Goal: Task Accomplishment & Management: Manage account settings

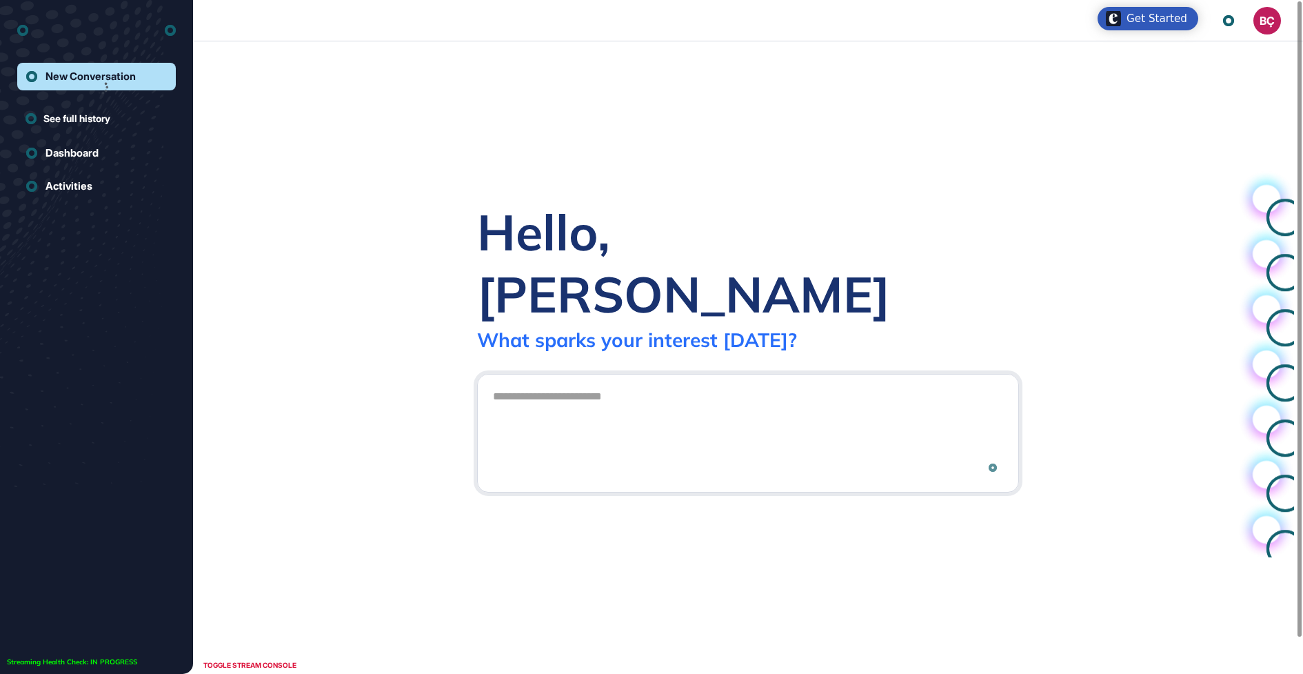
scroll to position [1, 1]
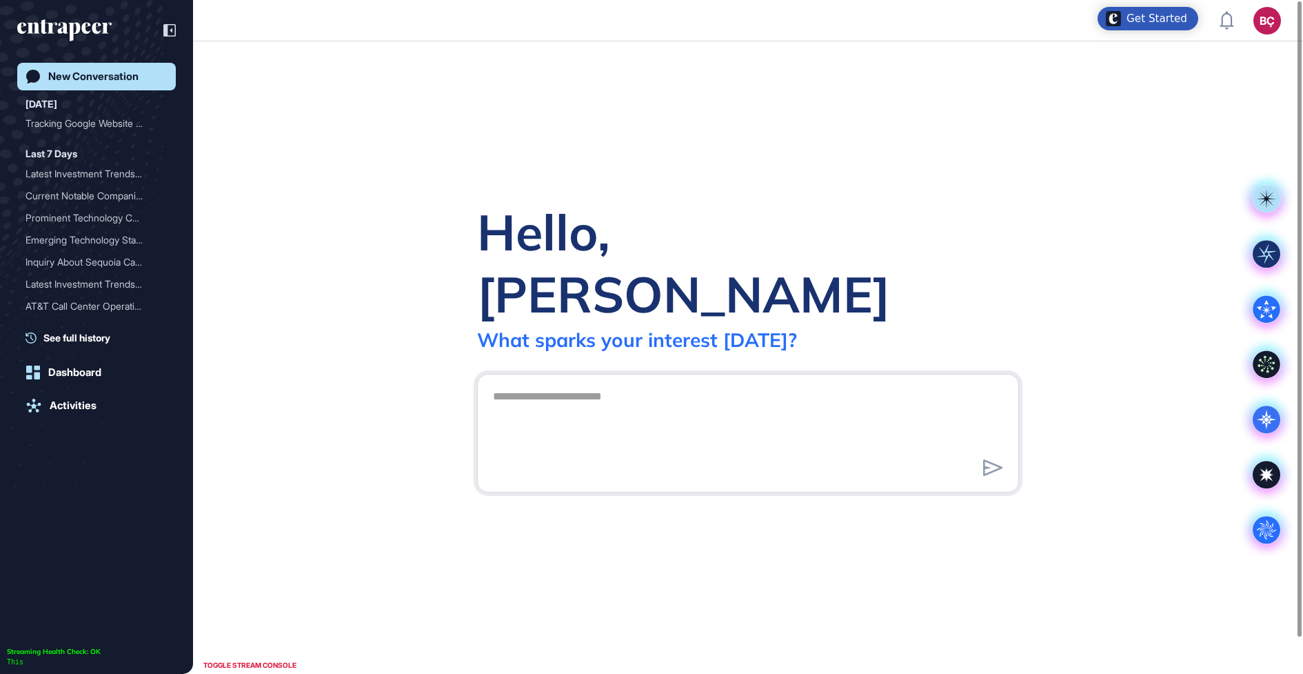
click at [1265, 30] on div "BÇ" at bounding box center [1268, 21] width 28 height 28
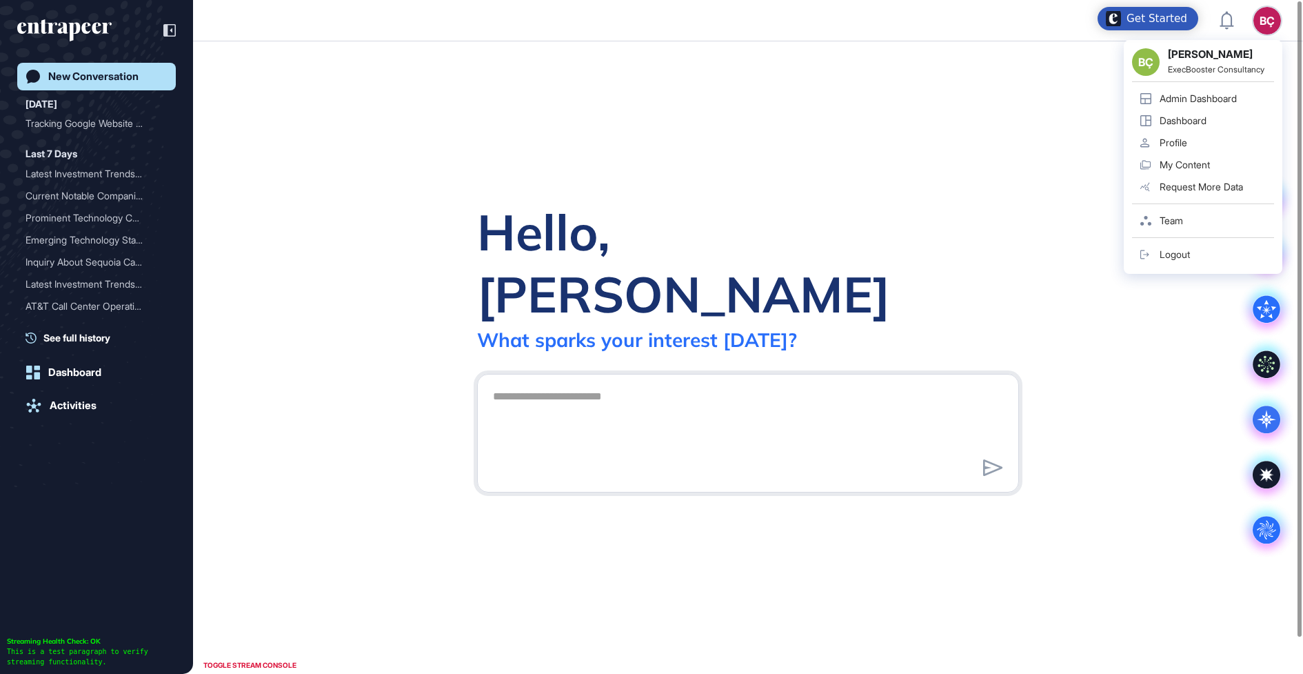
click at [1214, 94] on div "Admin Dashboard" at bounding box center [1198, 98] width 77 height 11
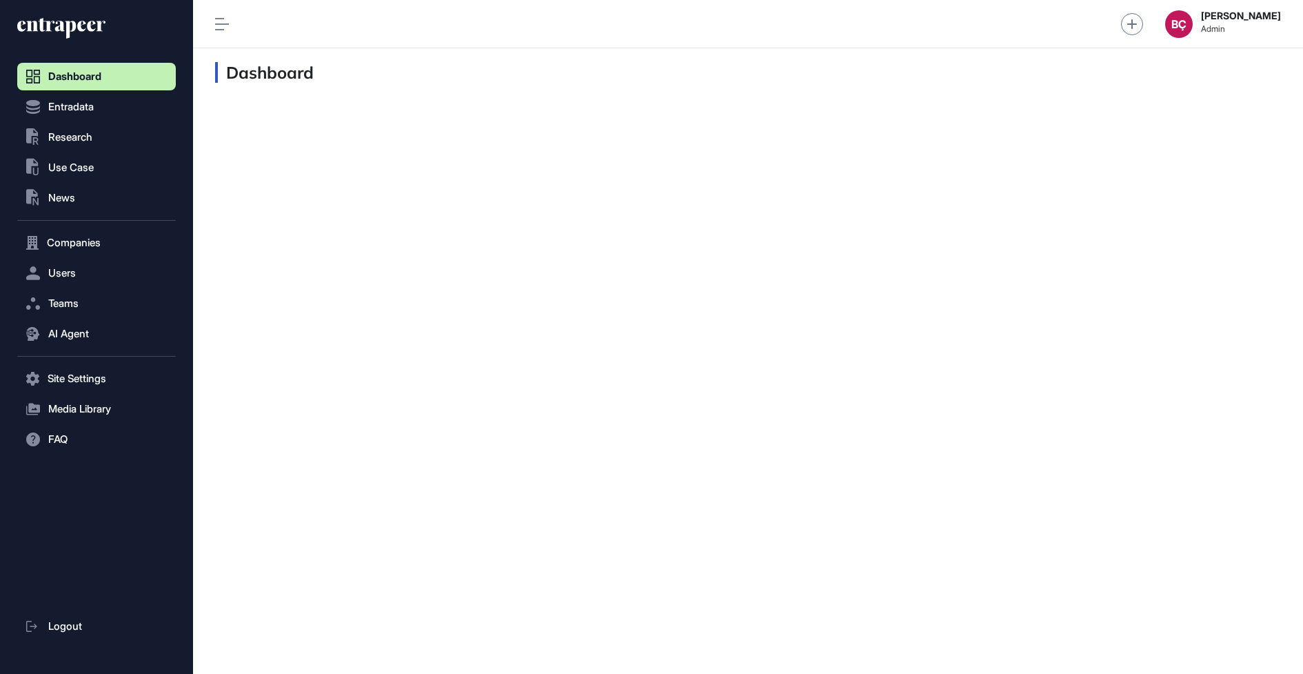
scroll to position [1, 1]
click at [69, 282] on button "Users" at bounding box center [96, 273] width 159 height 28
click at [81, 303] on span "User List" at bounding box center [64, 302] width 39 height 11
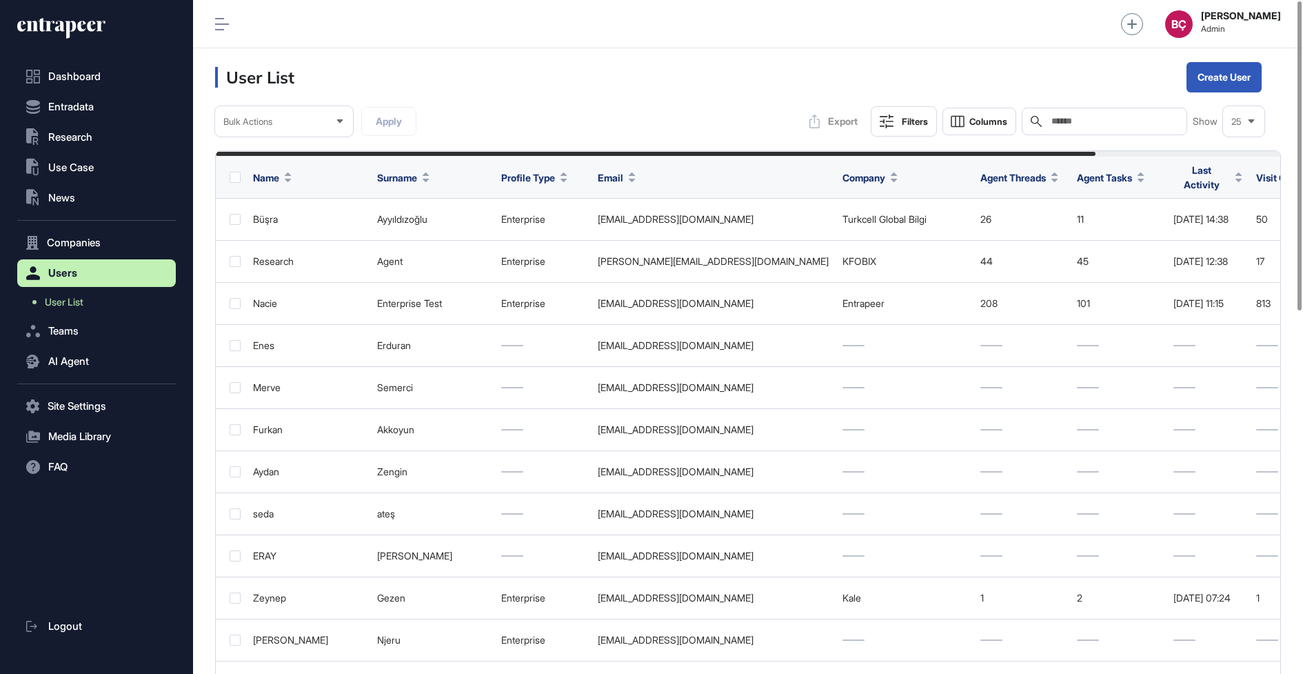
click at [1165, 125] on input "text" at bounding box center [1114, 121] width 128 height 11
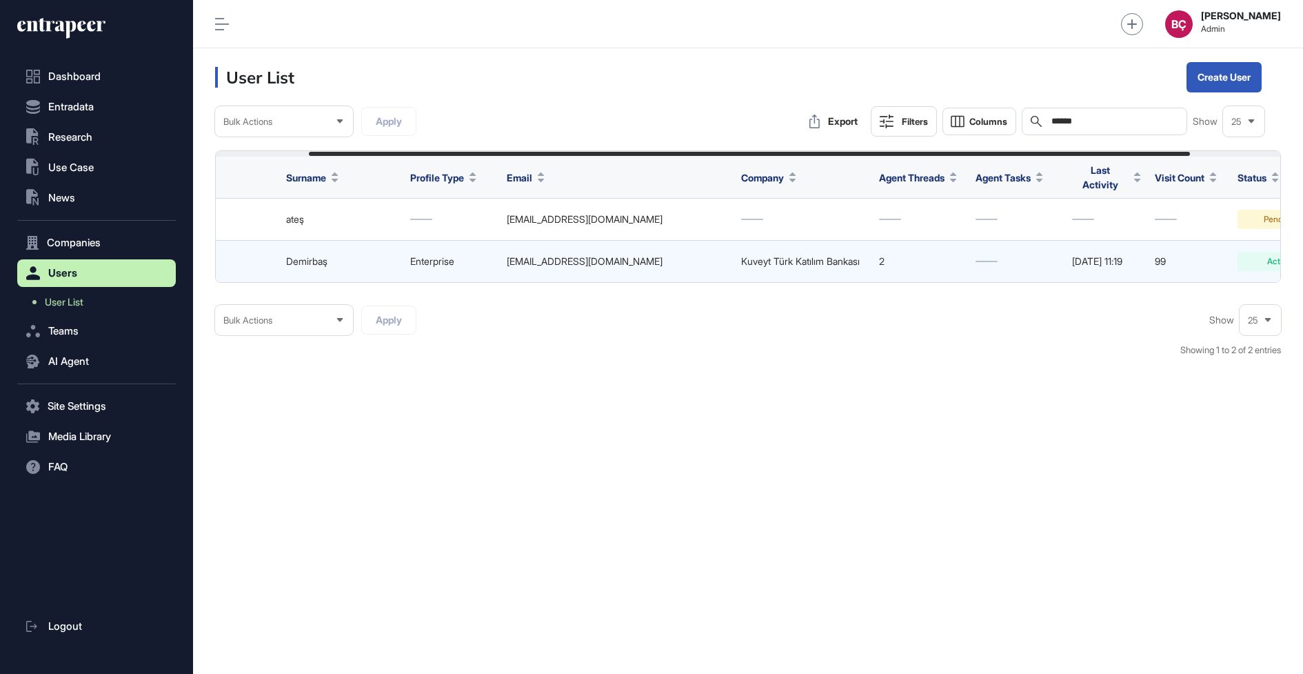
scroll to position [0, 223]
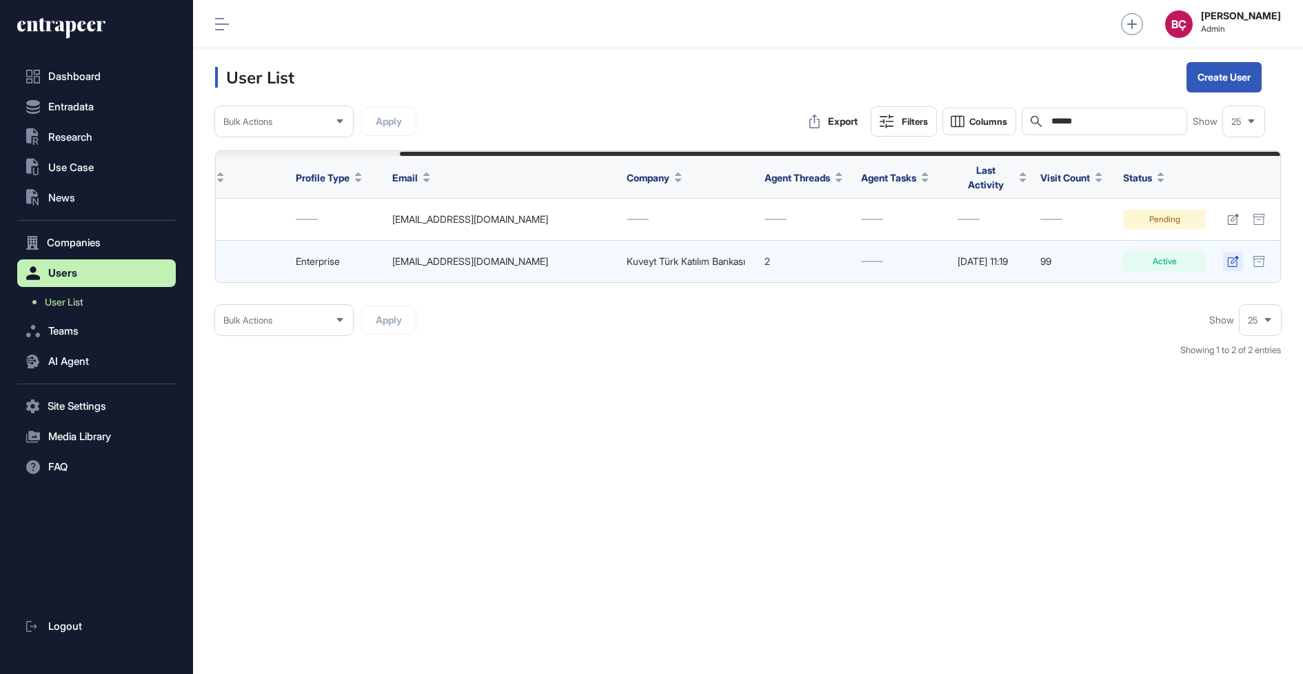
type input "******"
click at [1227, 254] on link at bounding box center [1233, 261] width 20 height 19
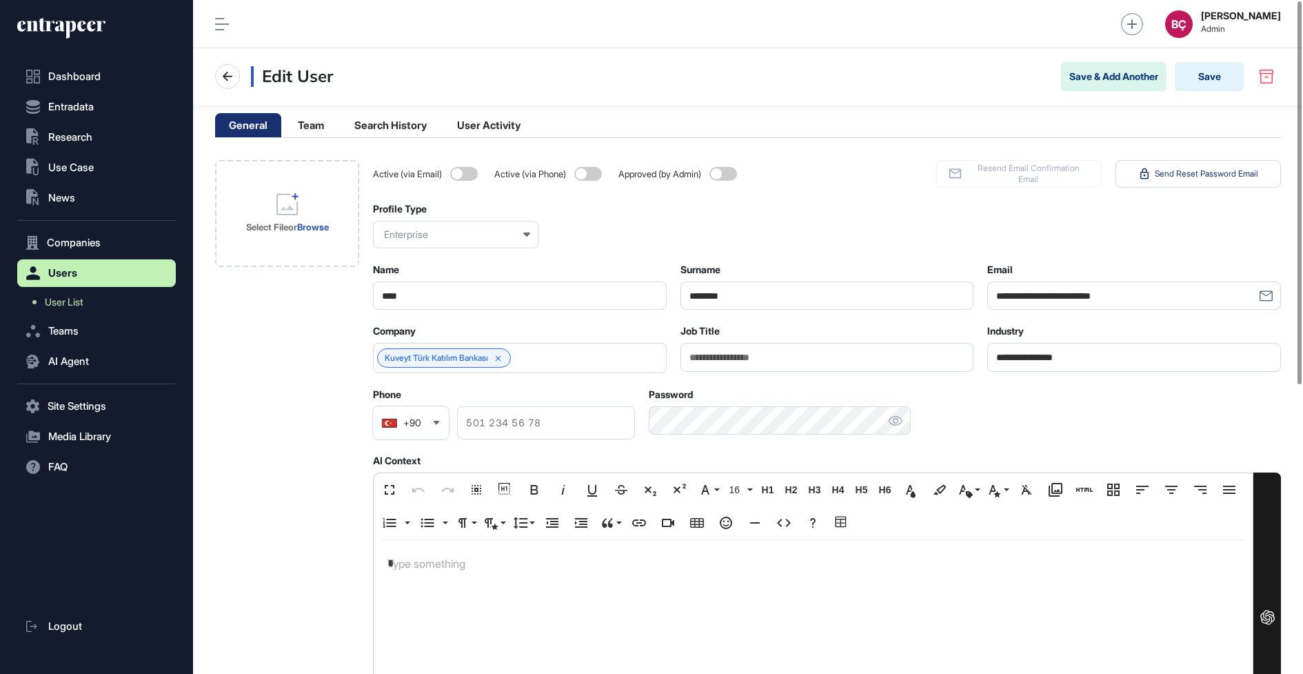
click at [465, 177] on span at bounding box center [464, 174] width 28 height 14
click at [723, 170] on span at bounding box center [724, 174] width 28 height 14
click at [1218, 78] on button "Save" at bounding box center [1209, 76] width 69 height 29
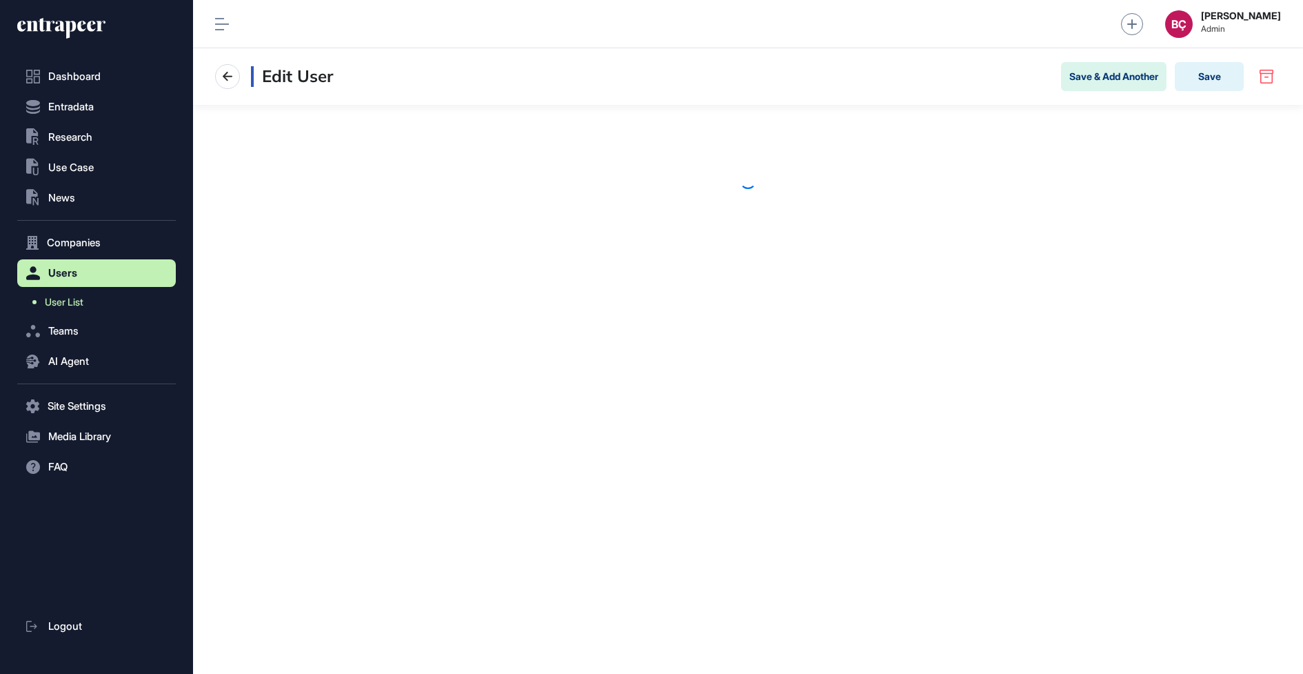
scroll to position [1, 1]
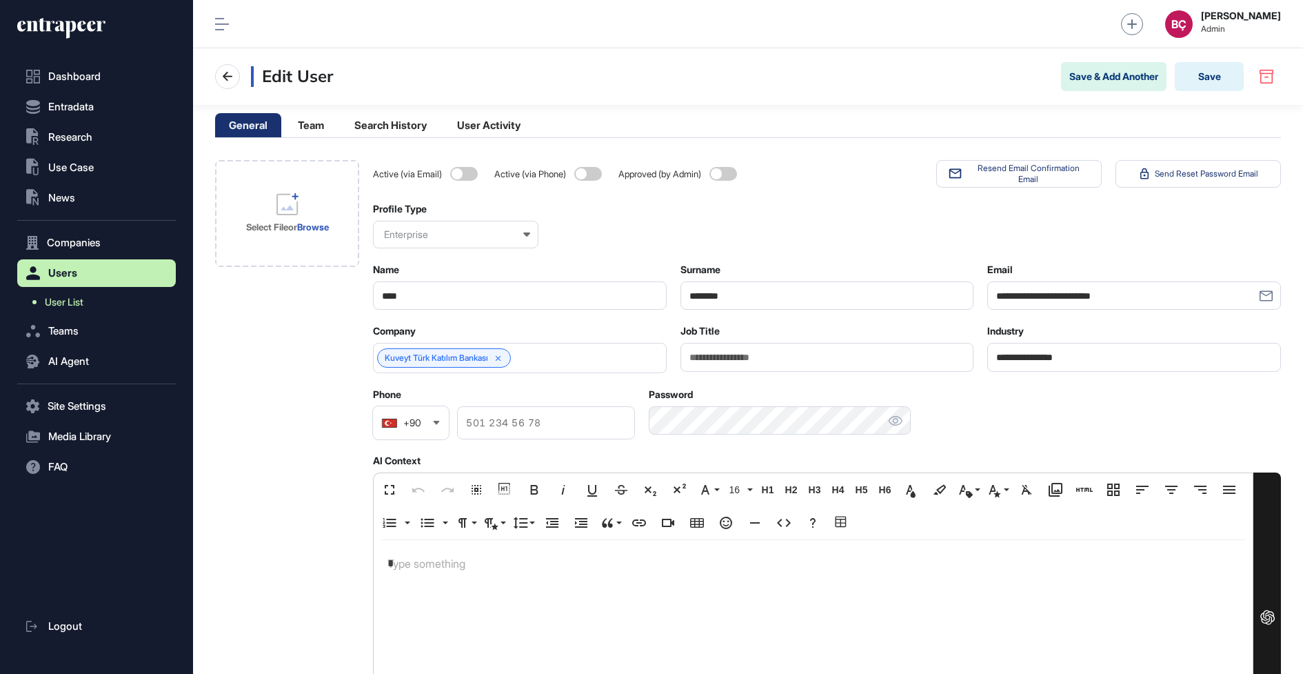
click at [63, 297] on span "User List" at bounding box center [64, 302] width 39 height 11
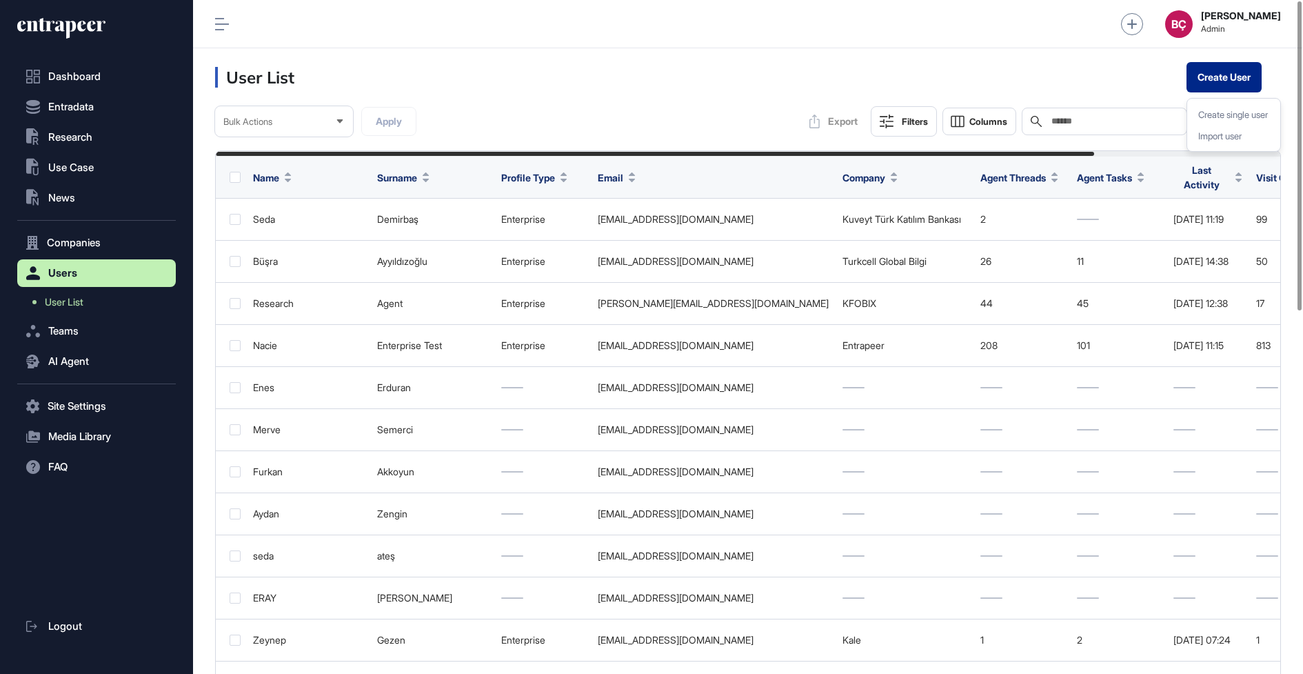
click at [1252, 72] on button "Create User" at bounding box center [1224, 77] width 75 height 30
click at [1228, 103] on div "Create single user Import user" at bounding box center [1234, 125] width 94 height 54
click at [1227, 107] on div "Create single user" at bounding box center [1234, 114] width 82 height 21
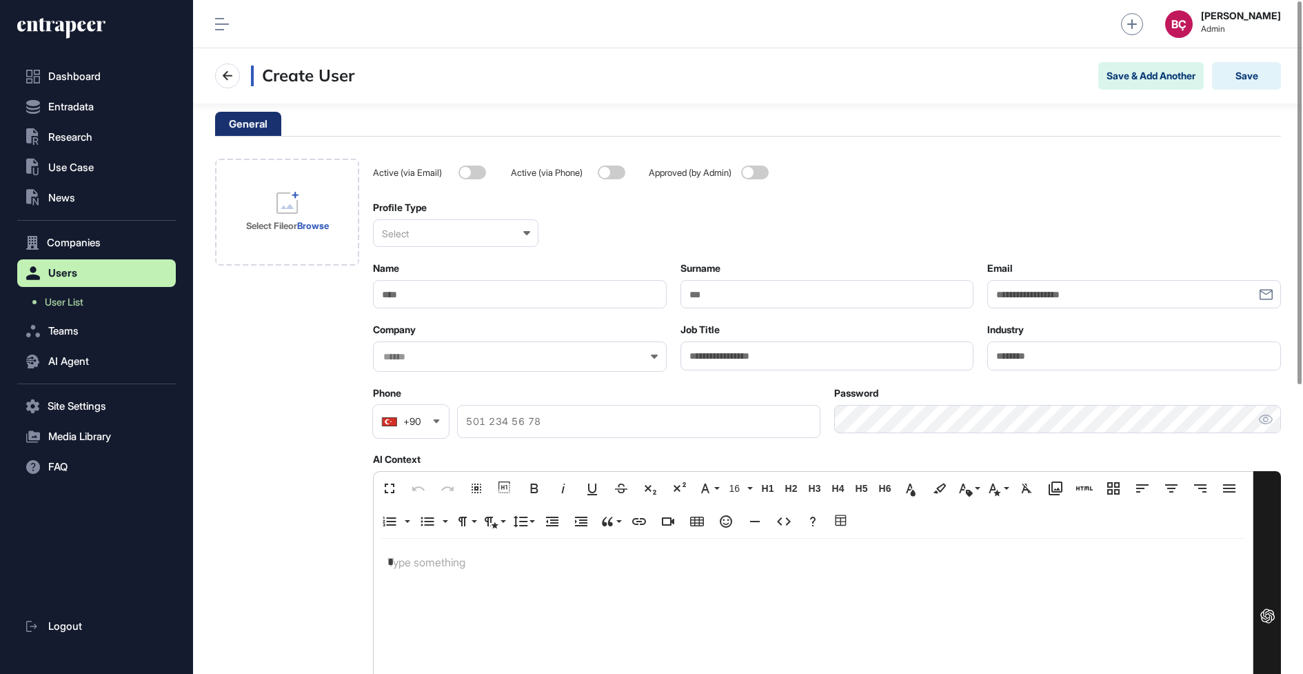
click at [1081, 300] on input "Email" at bounding box center [1134, 294] width 294 height 28
paste input "**********"
type input "**********"
click at [492, 290] on input "Name" at bounding box center [520, 294] width 294 height 28
type input "*********"
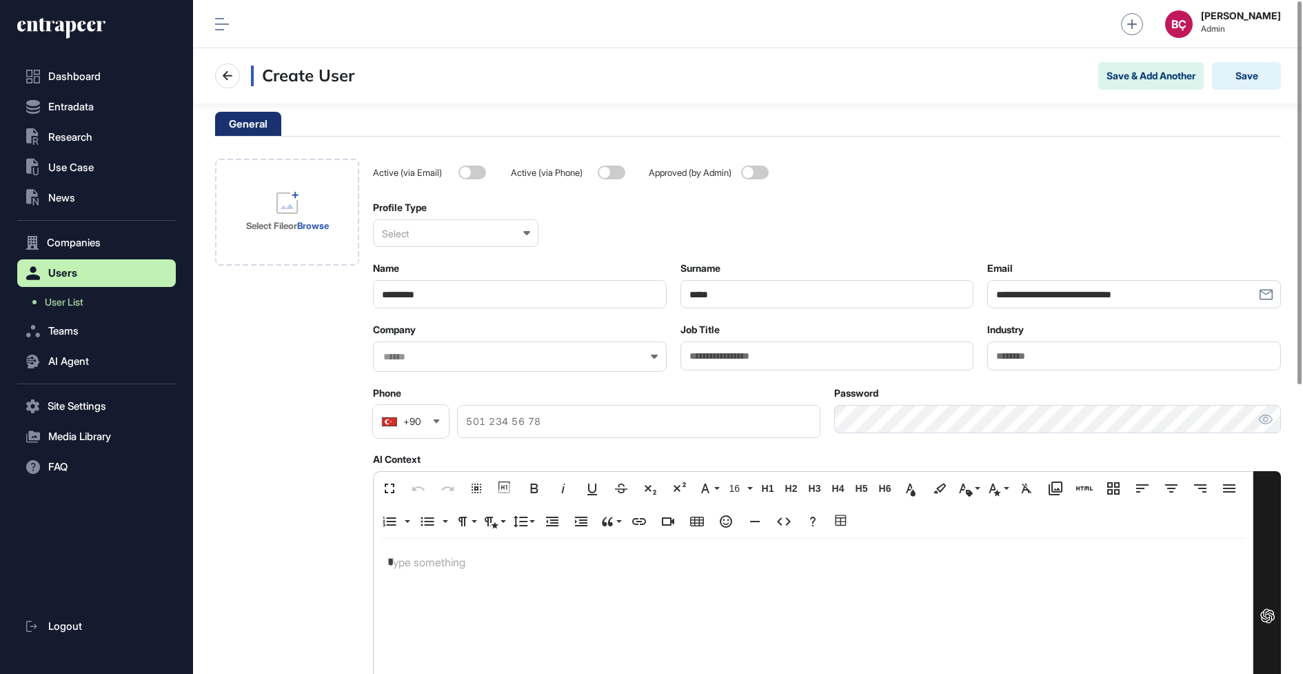
type input "*****"
click at [454, 244] on div "Select" at bounding box center [455, 233] width 165 height 28
drag, startPoint x: 430, startPoint y: 299, endPoint x: 430, endPoint y: 308, distance: 8.3
click at [430, 299] on div "Enterprise" at bounding box center [455, 300] width 163 height 21
click at [436, 376] on div "**********" at bounding box center [827, 620] width 908 height 923
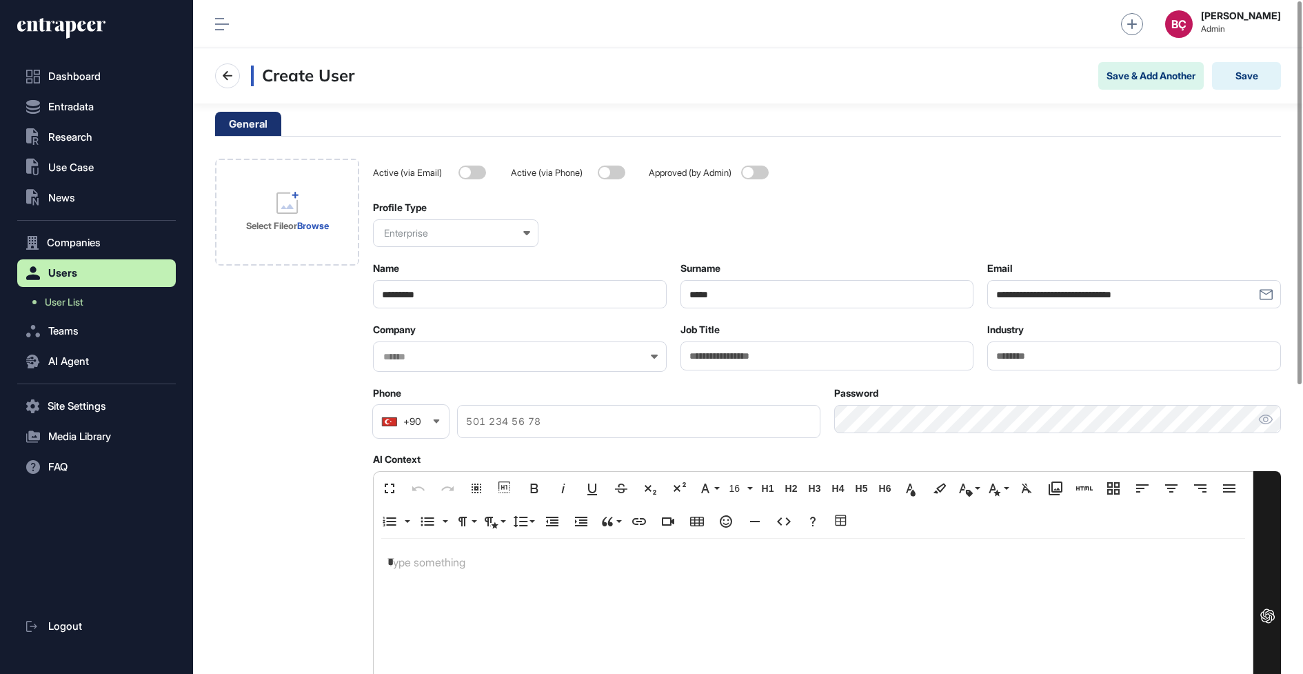
click at [447, 342] on div at bounding box center [520, 356] width 294 height 30
click at [445, 352] on input "text" at bounding box center [511, 357] width 258 height 12
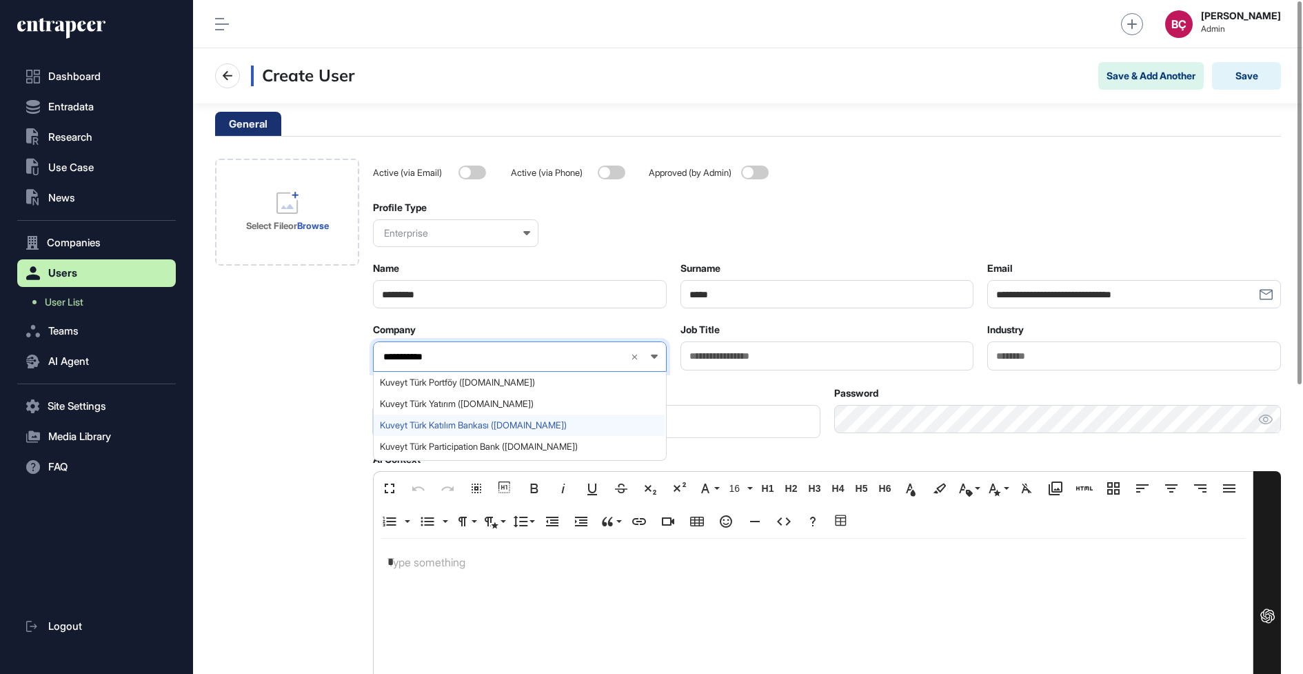
type input "**********"
click at [446, 421] on span "Kuveyt Türk Katılım Bankası (kuveytturk.com.tr)" at bounding box center [519, 425] width 279 height 10
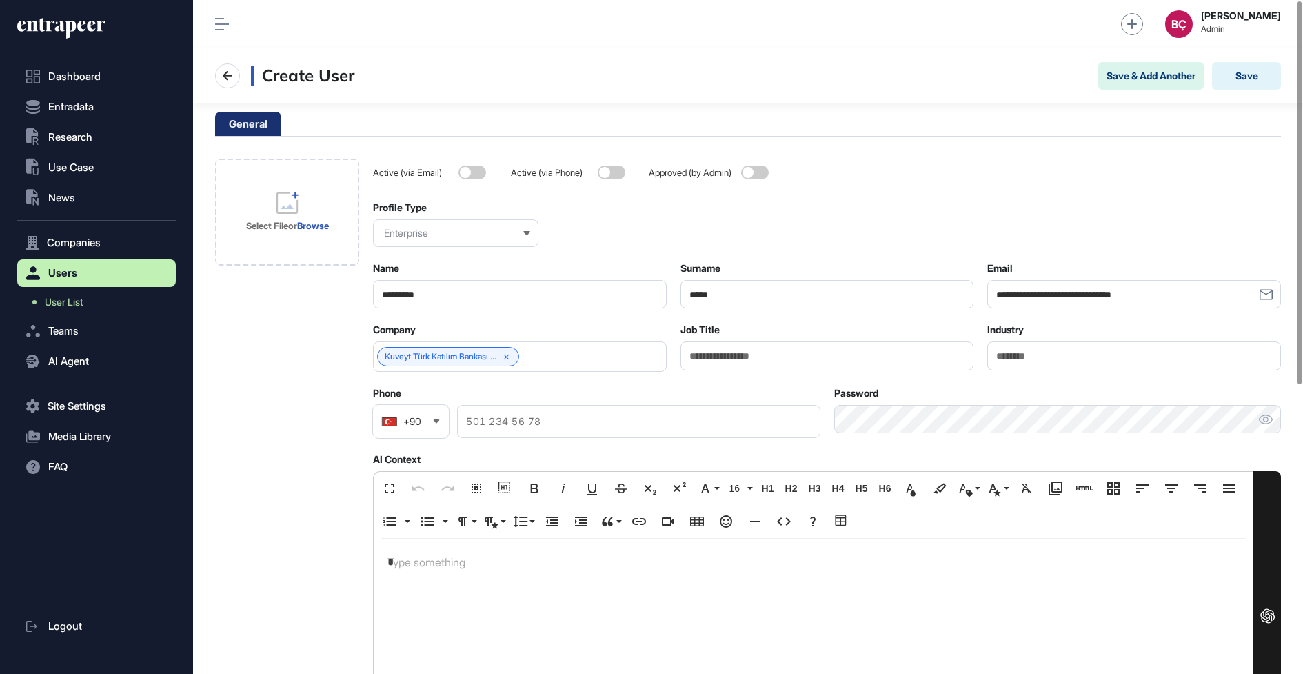
click at [775, 341] on input "Job Title" at bounding box center [828, 355] width 294 height 28
type input "**********"
click at [1232, 81] on button "Save" at bounding box center [1246, 76] width 69 height 28
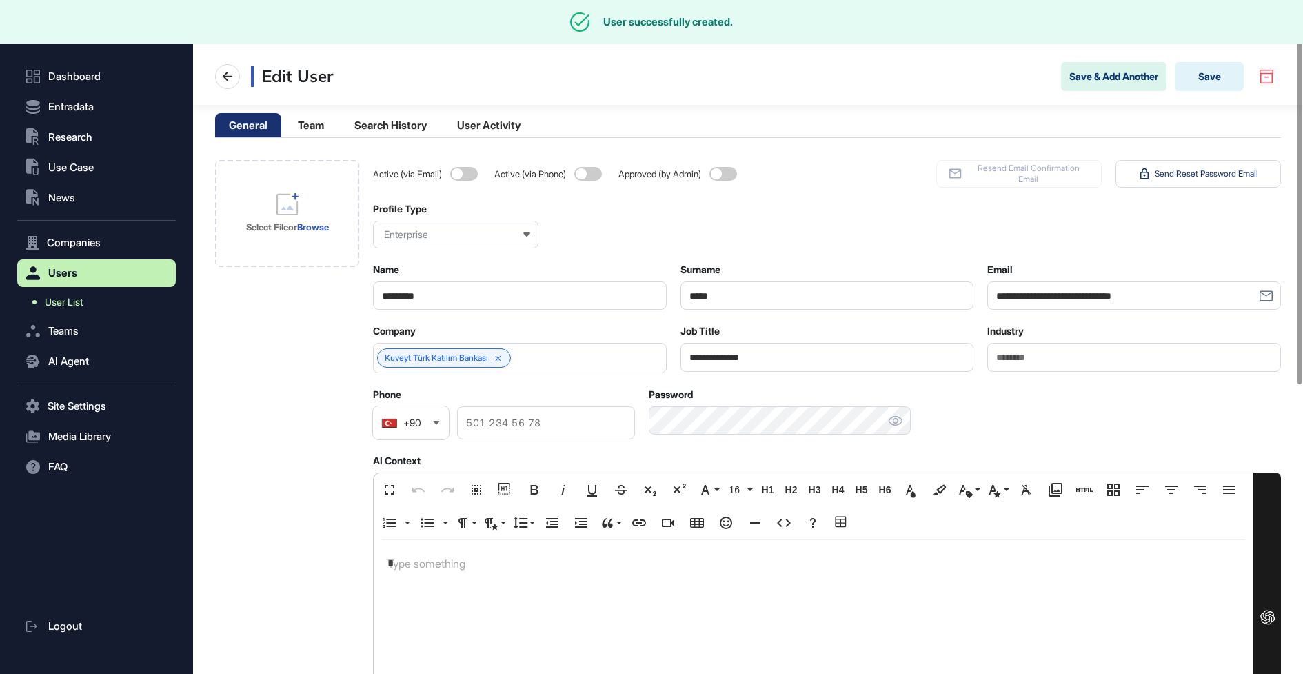
click at [75, 306] on span "User List" at bounding box center [64, 302] width 39 height 11
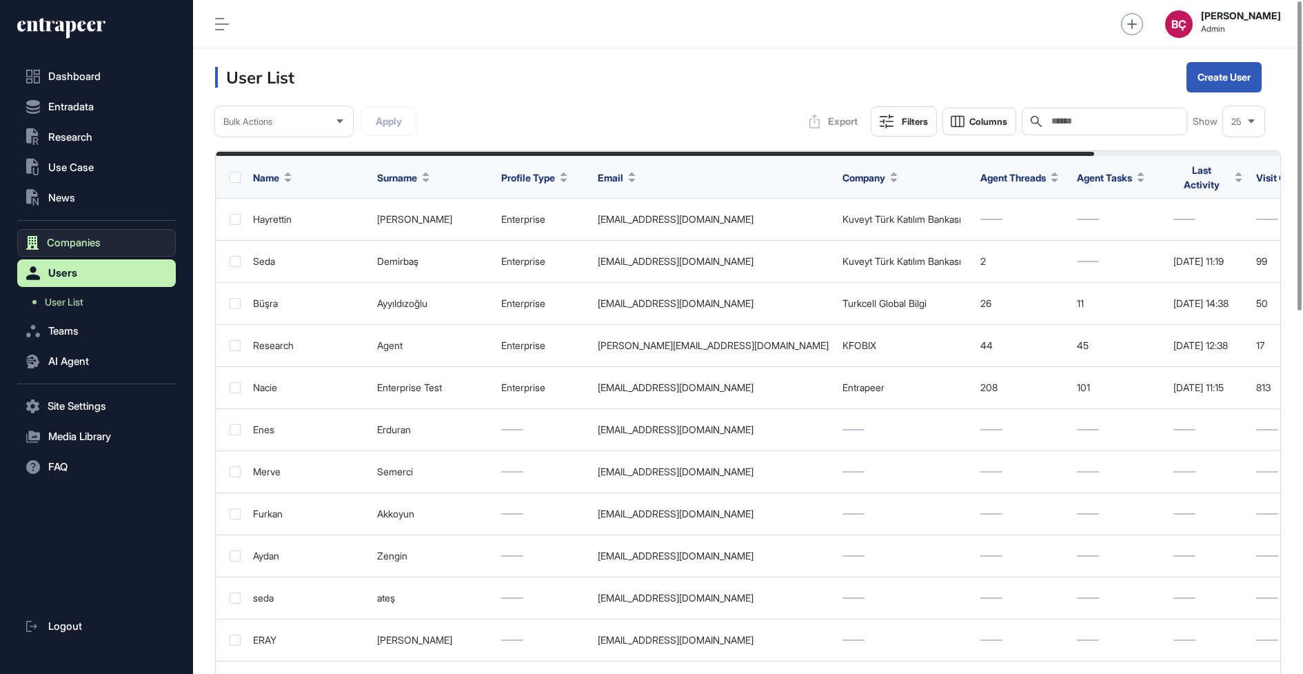
click at [83, 240] on span "Companies" at bounding box center [74, 242] width 54 height 11
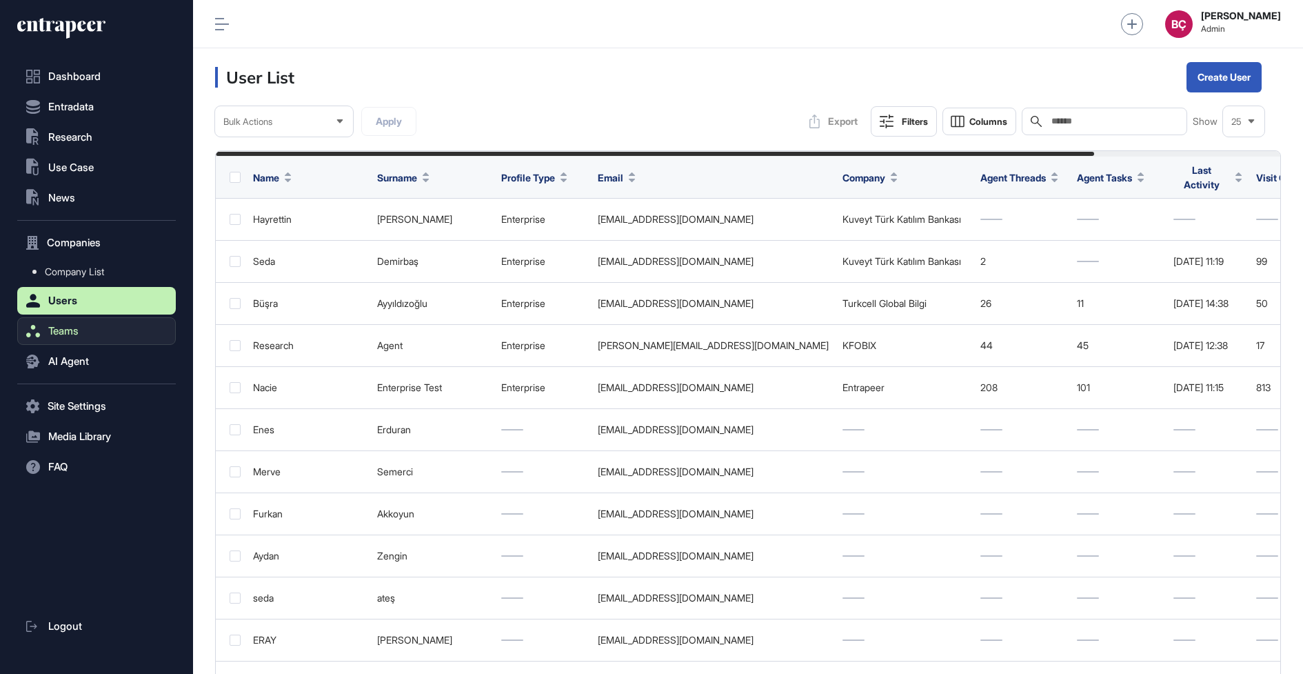
click at [71, 331] on span "Teams" at bounding box center [63, 330] width 30 height 11
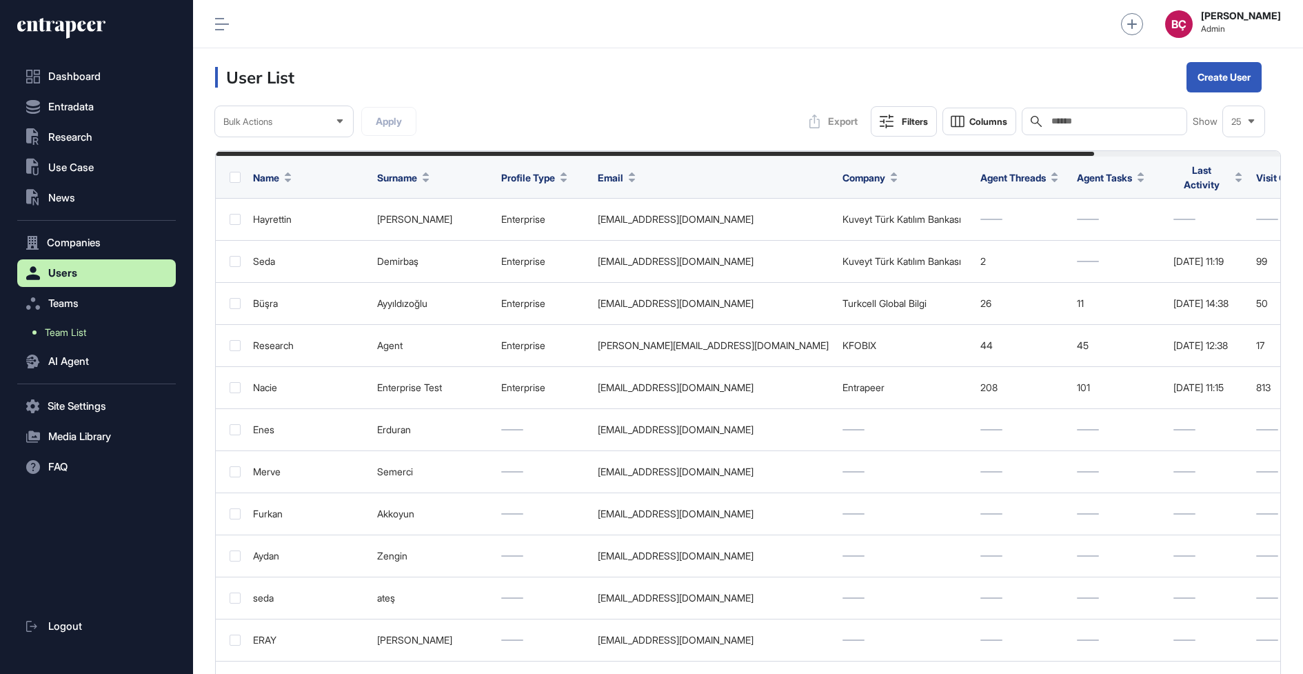
click at [72, 338] on link "Team List" at bounding box center [100, 332] width 152 height 25
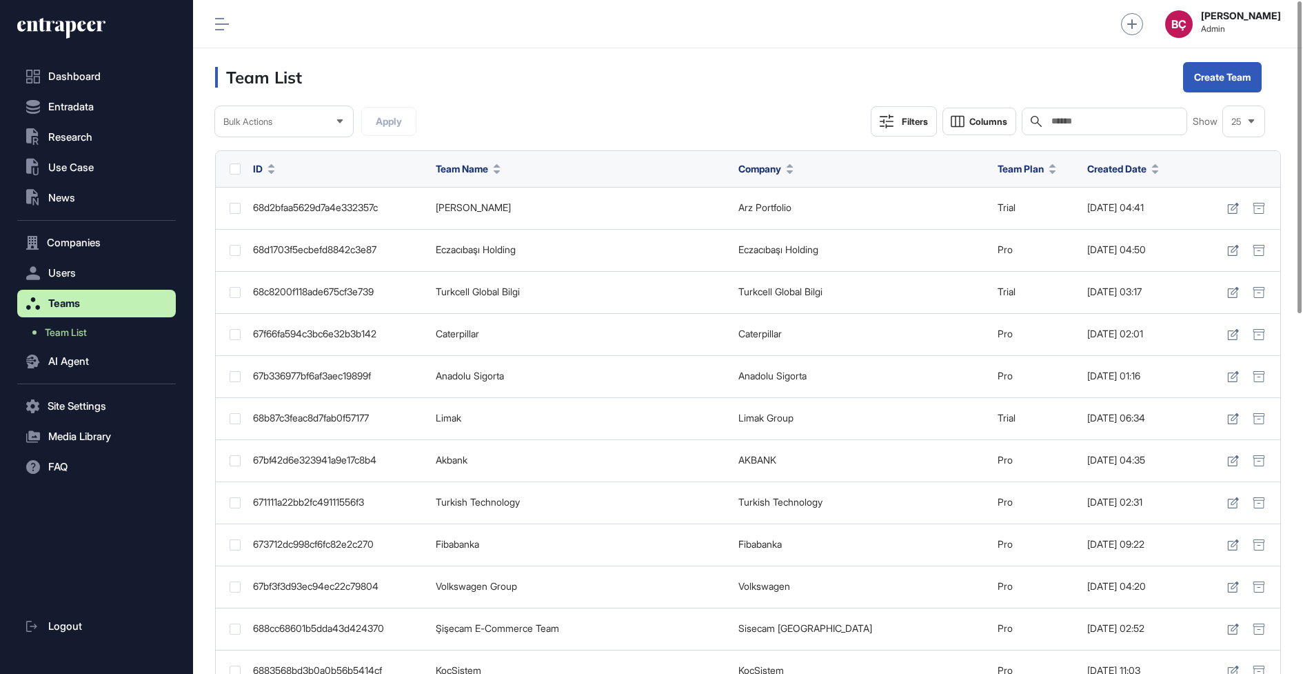
click at [1094, 119] on input "text" at bounding box center [1114, 121] width 128 height 11
type input "*"
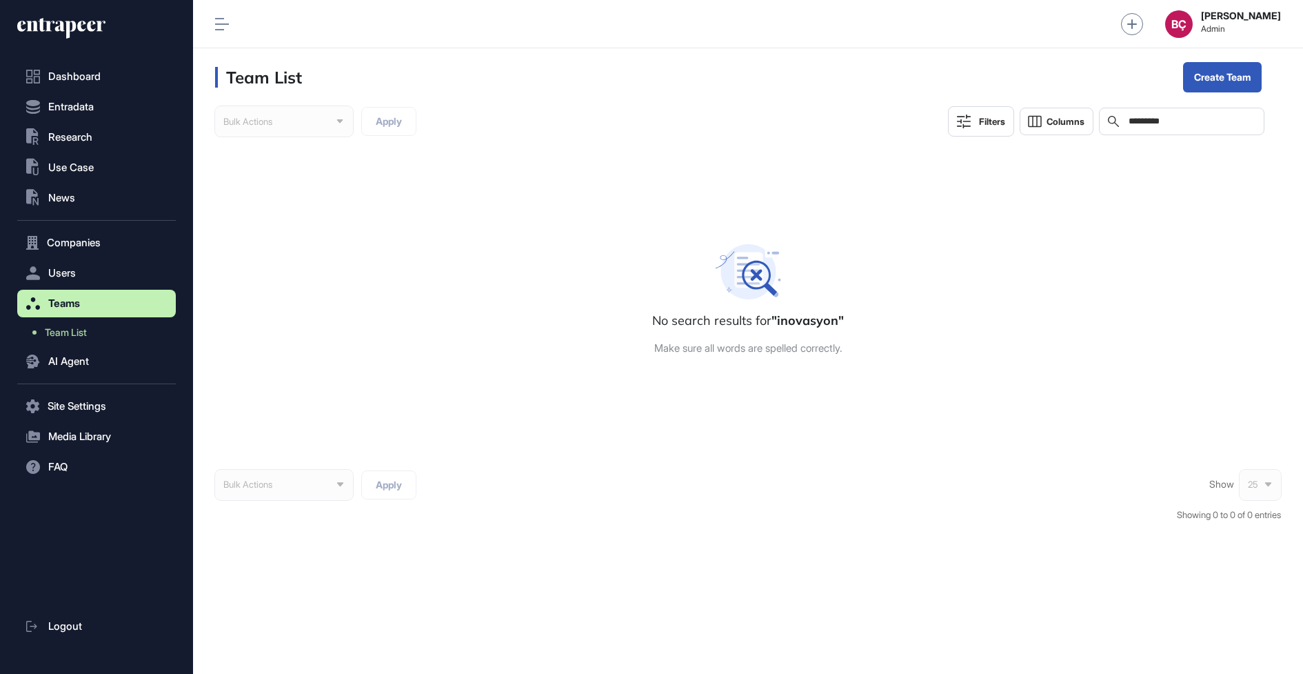
click at [1138, 132] on div "Search *********" at bounding box center [1181, 122] width 165 height 28
click at [1145, 121] on input "*********" at bounding box center [1191, 121] width 128 height 11
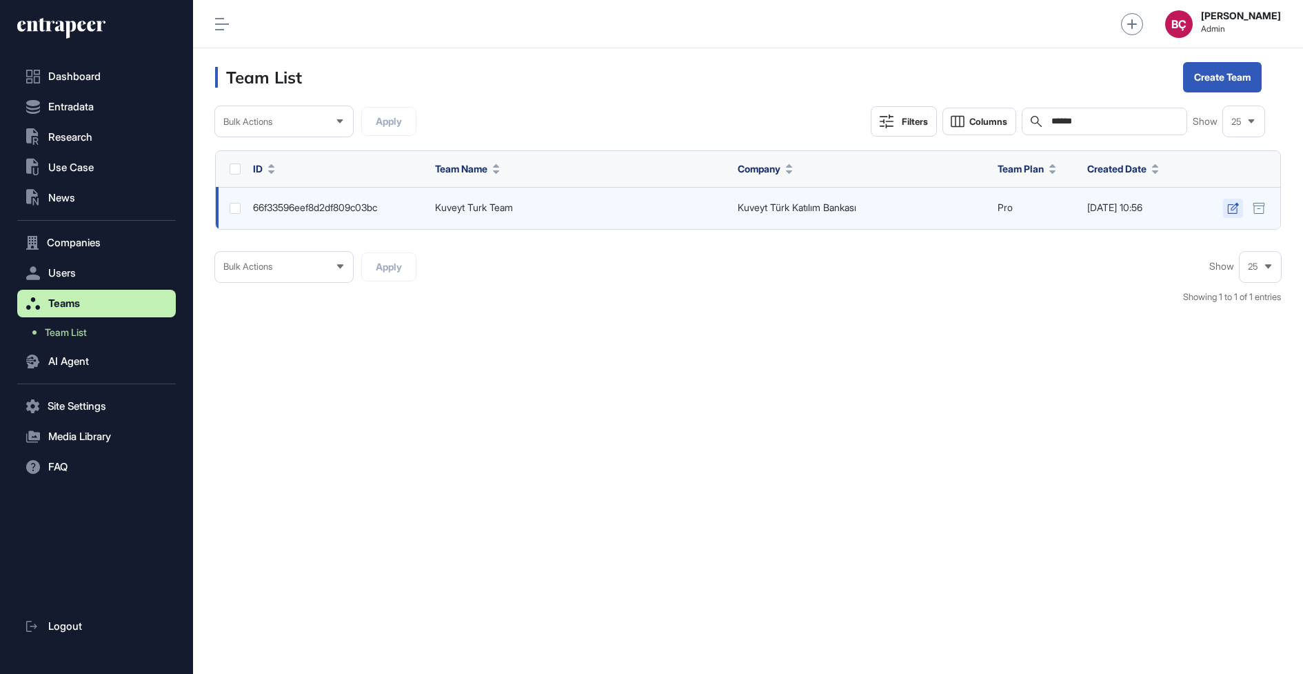
type input "******"
click at [1229, 204] on icon at bounding box center [1233, 208] width 12 height 11
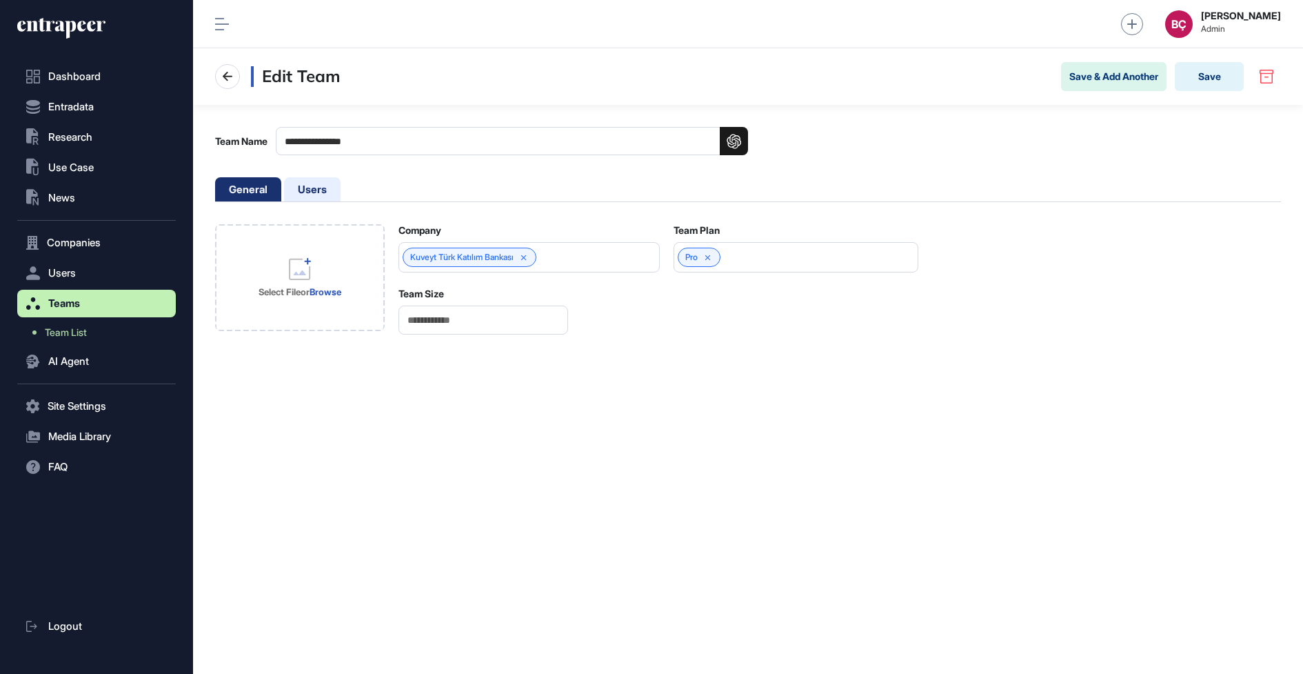
click at [303, 188] on li "Users" at bounding box center [312, 189] width 57 height 24
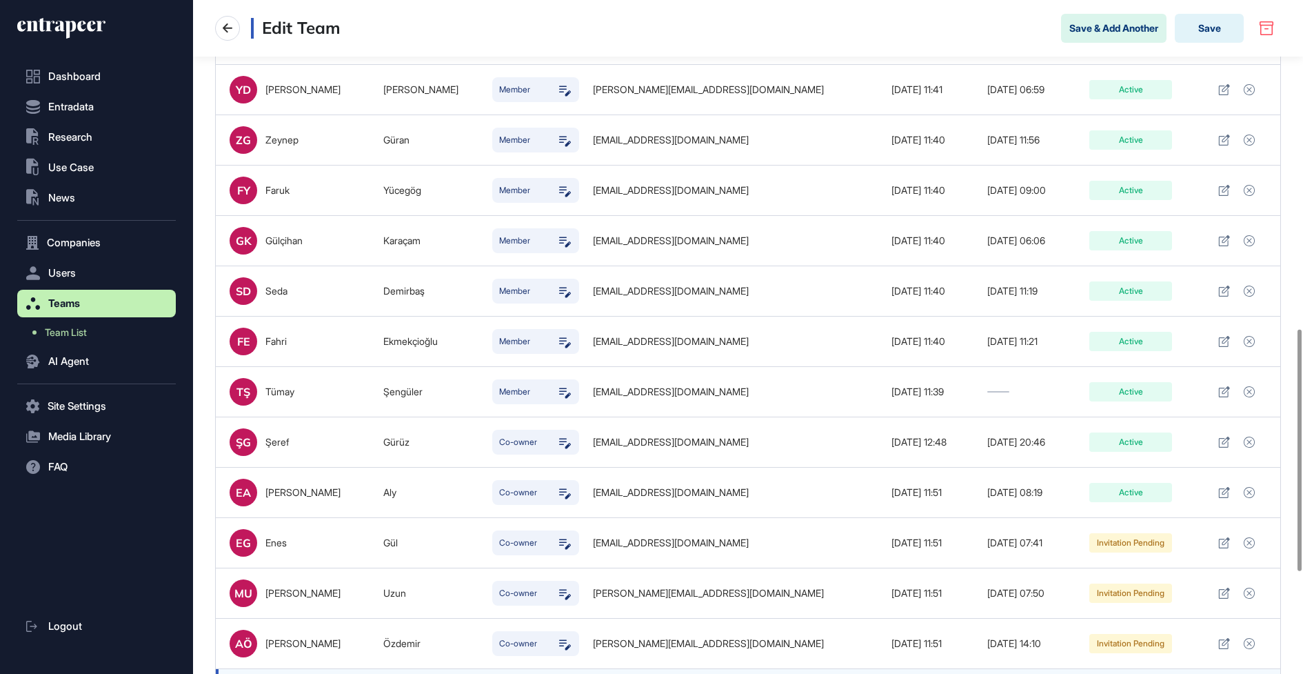
scroll to position [881, 0]
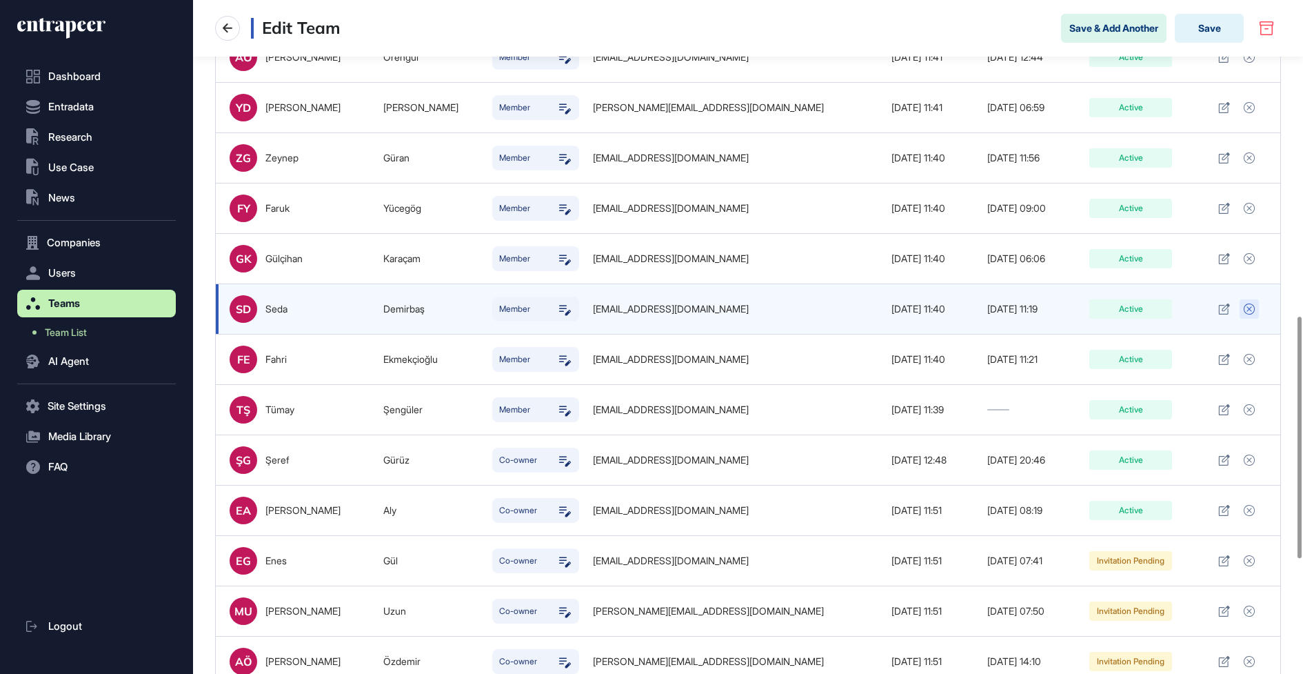
click at [1254, 304] on icon at bounding box center [1249, 308] width 11 height 11
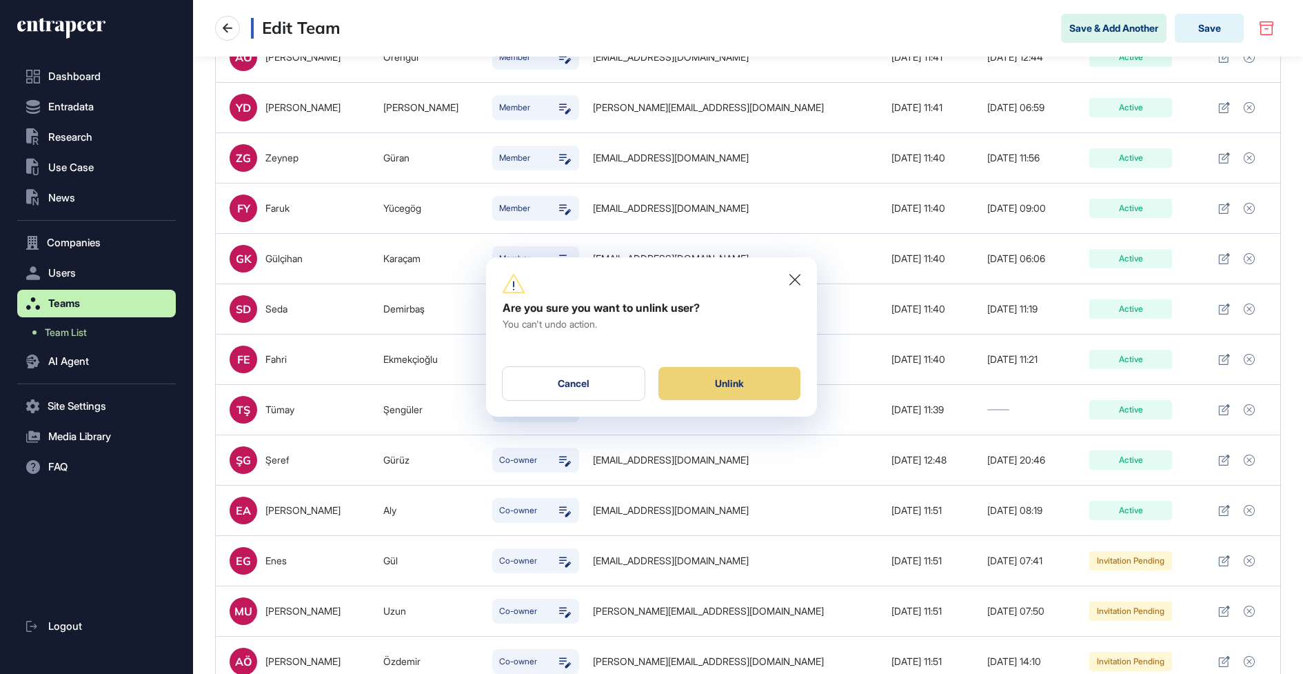
click at [785, 376] on div "Unlink" at bounding box center [730, 383] width 142 height 33
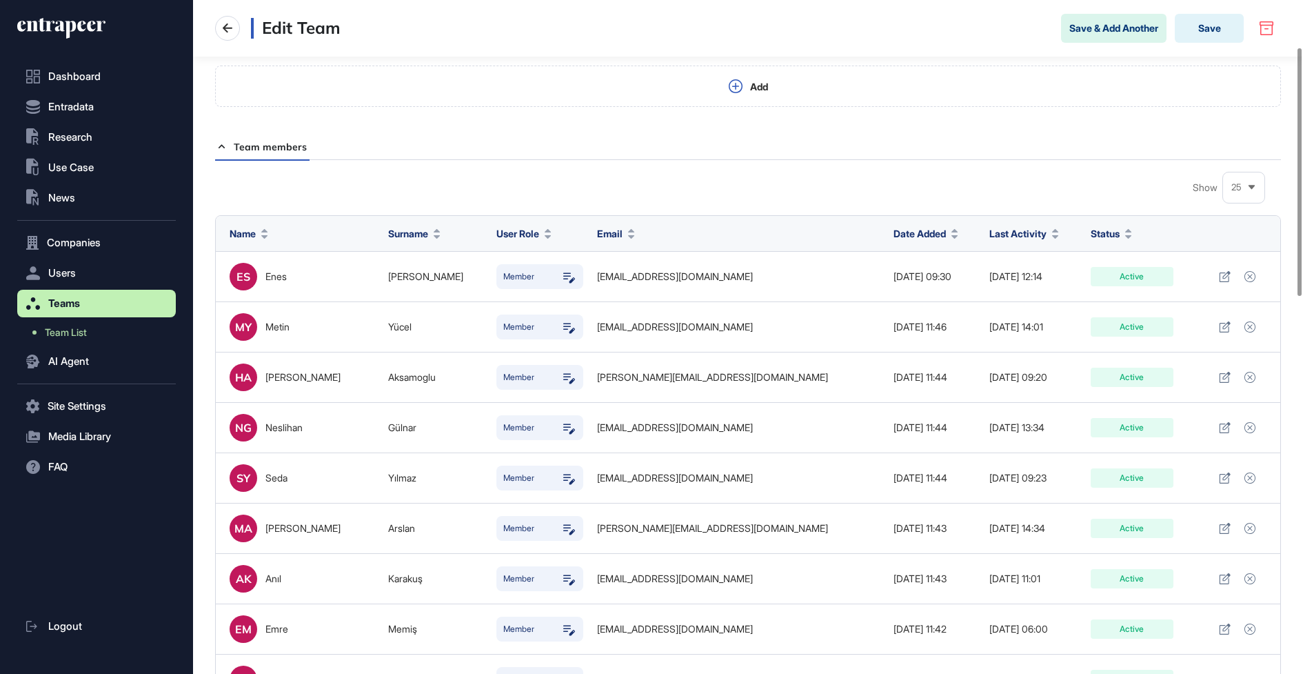
scroll to position [127, 0]
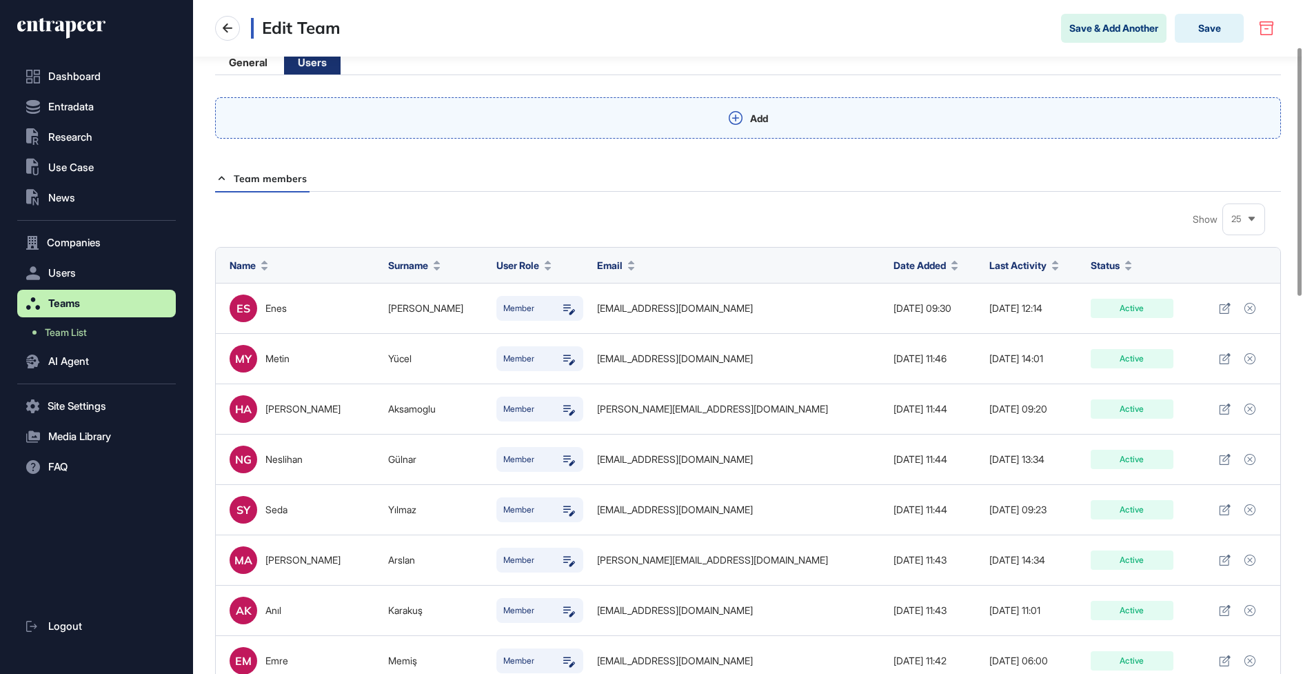
click at [592, 119] on div "Add" at bounding box center [748, 117] width 1066 height 41
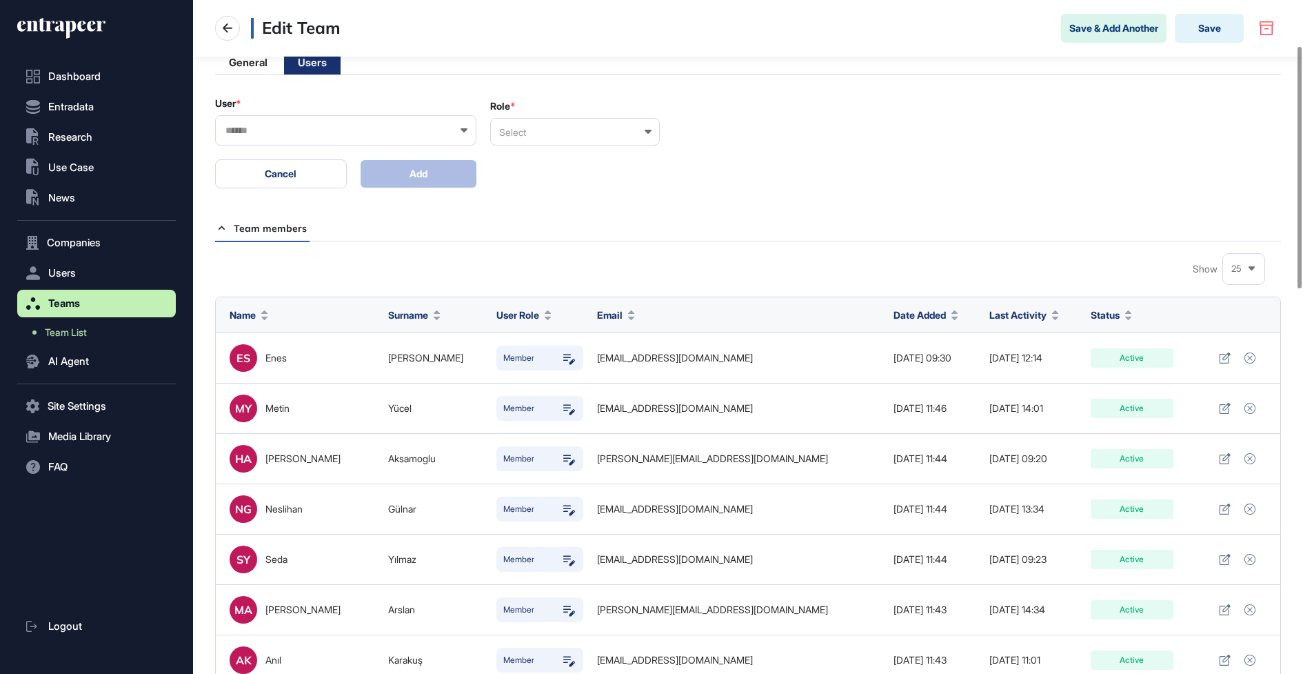
click at [328, 127] on input "text" at bounding box center [336, 131] width 225 height 12
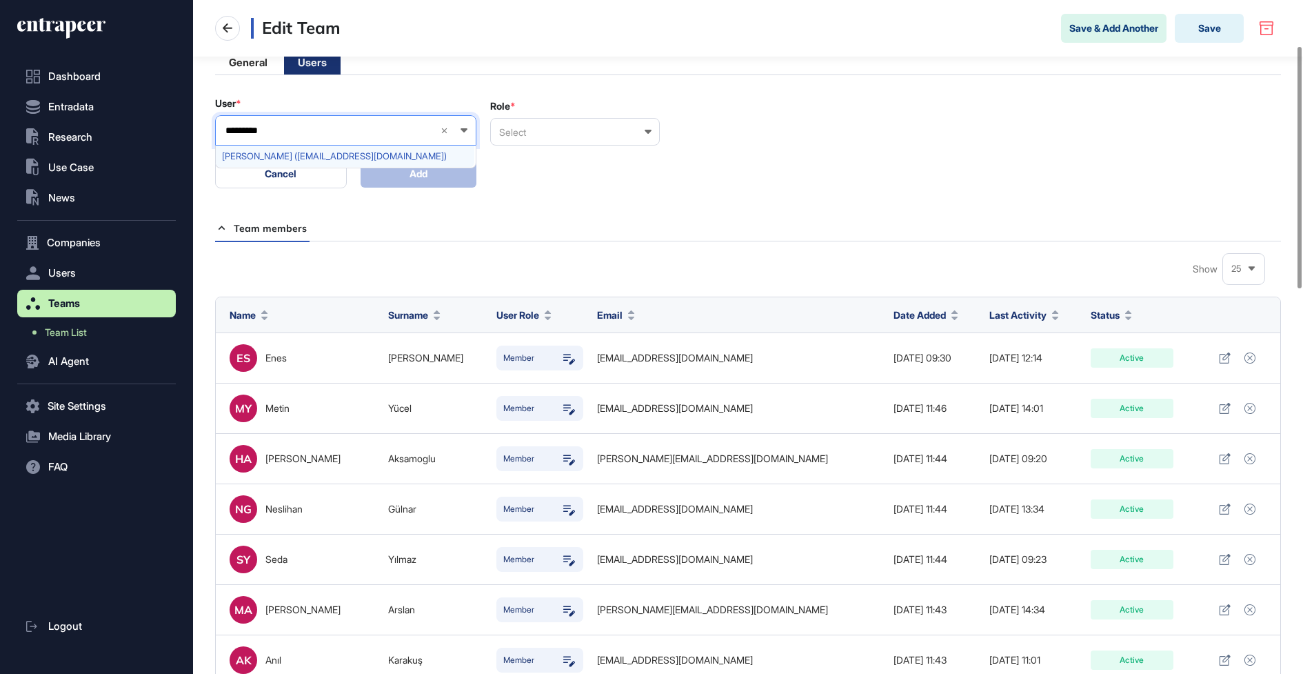
type input "*********"
click at [323, 155] on span "Hayrettin Aydın (hayrettin.aydin@kuveytturk.com.tr)" at bounding box center [345, 156] width 246 height 10
drag, startPoint x: 596, startPoint y: 128, endPoint x: 585, endPoint y: 141, distance: 17.7
click at [596, 128] on div "Select" at bounding box center [575, 132] width 170 height 28
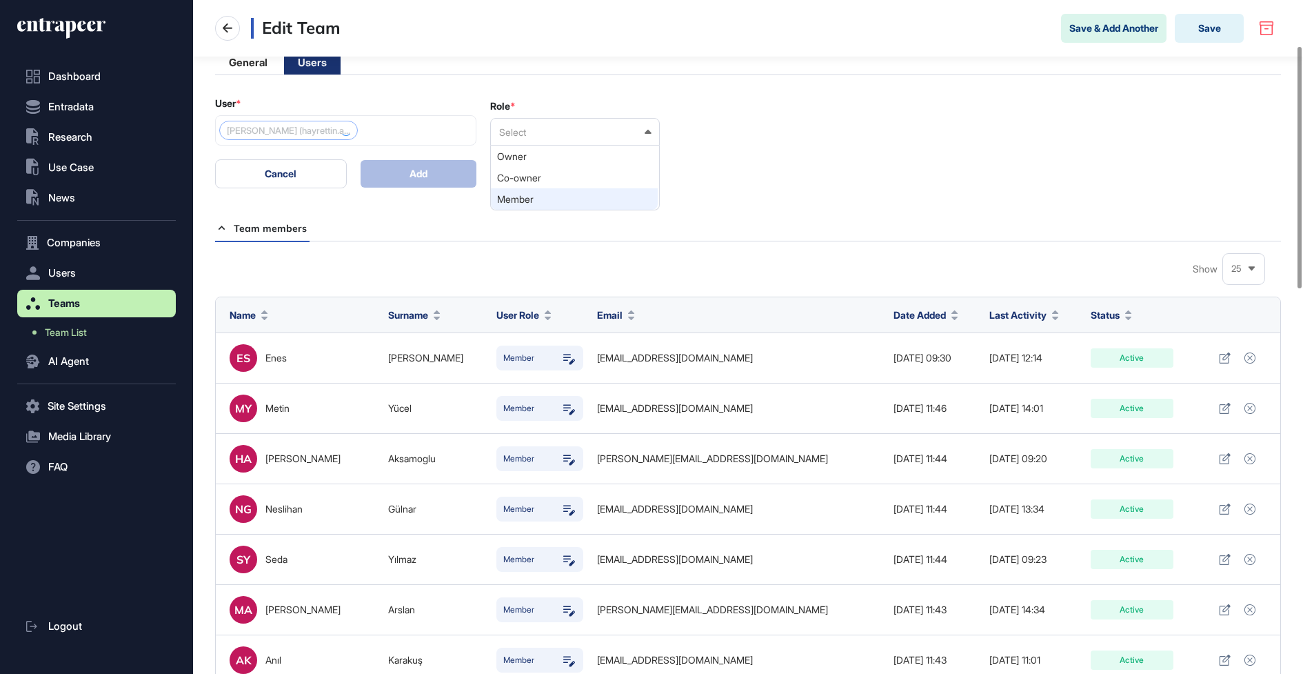
click at [549, 192] on div "Member" at bounding box center [574, 198] width 167 height 21
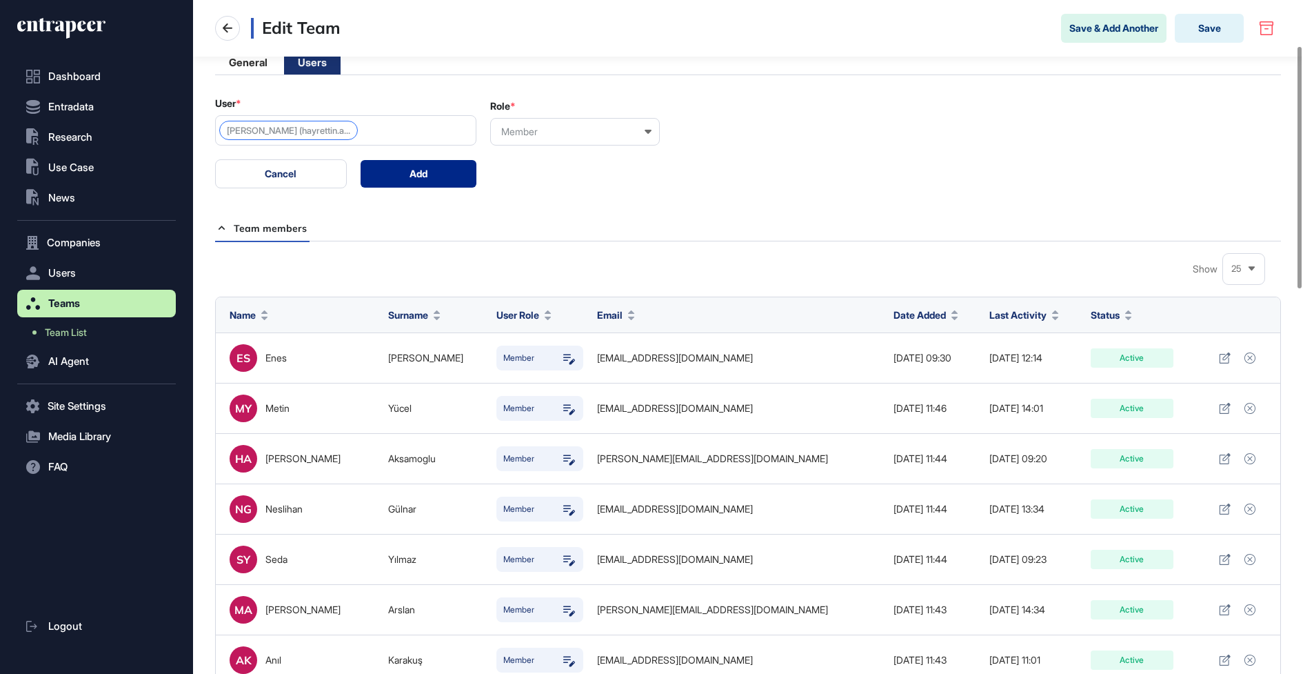
click at [428, 162] on button "Add" at bounding box center [419, 174] width 117 height 28
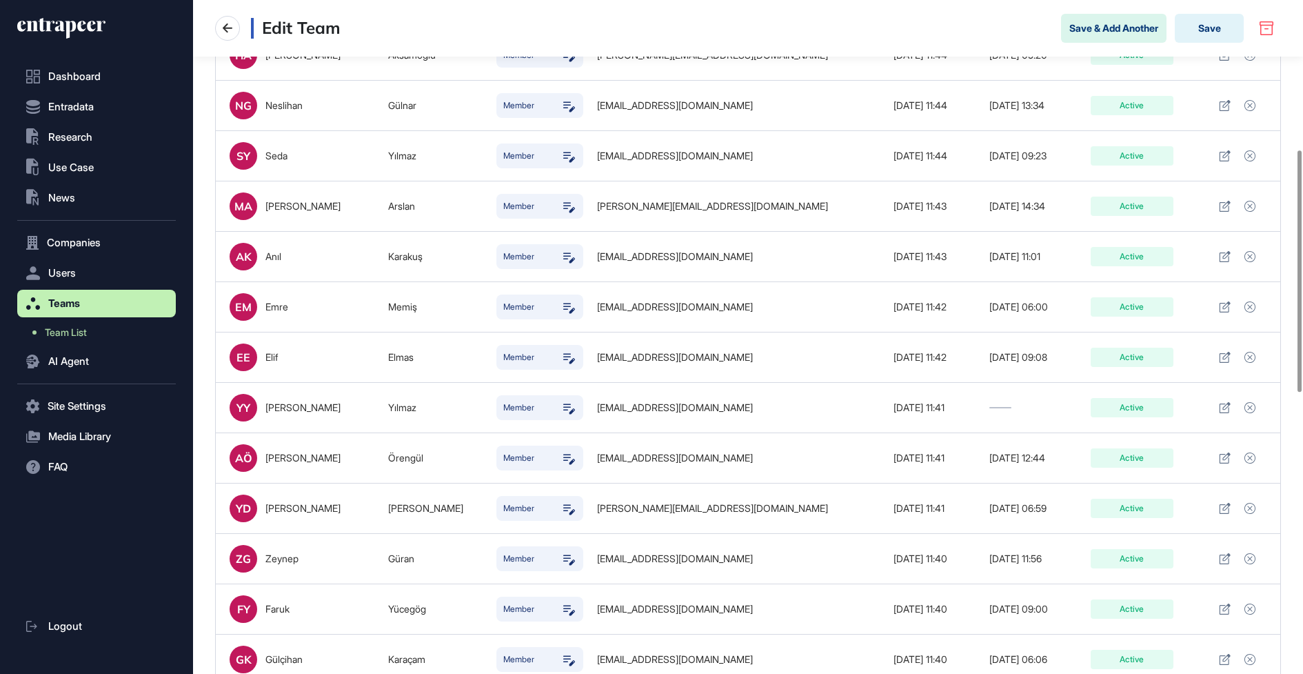
scroll to position [533, 0]
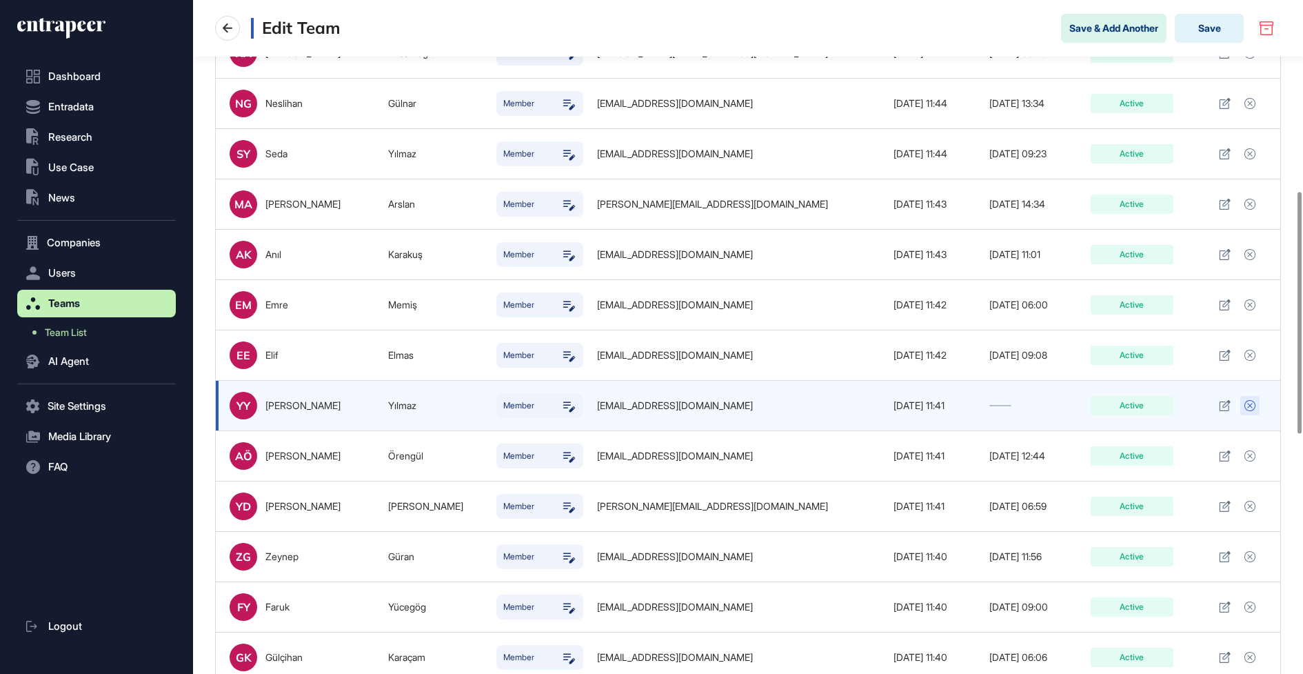
click at [1251, 400] on icon at bounding box center [1250, 405] width 11 height 11
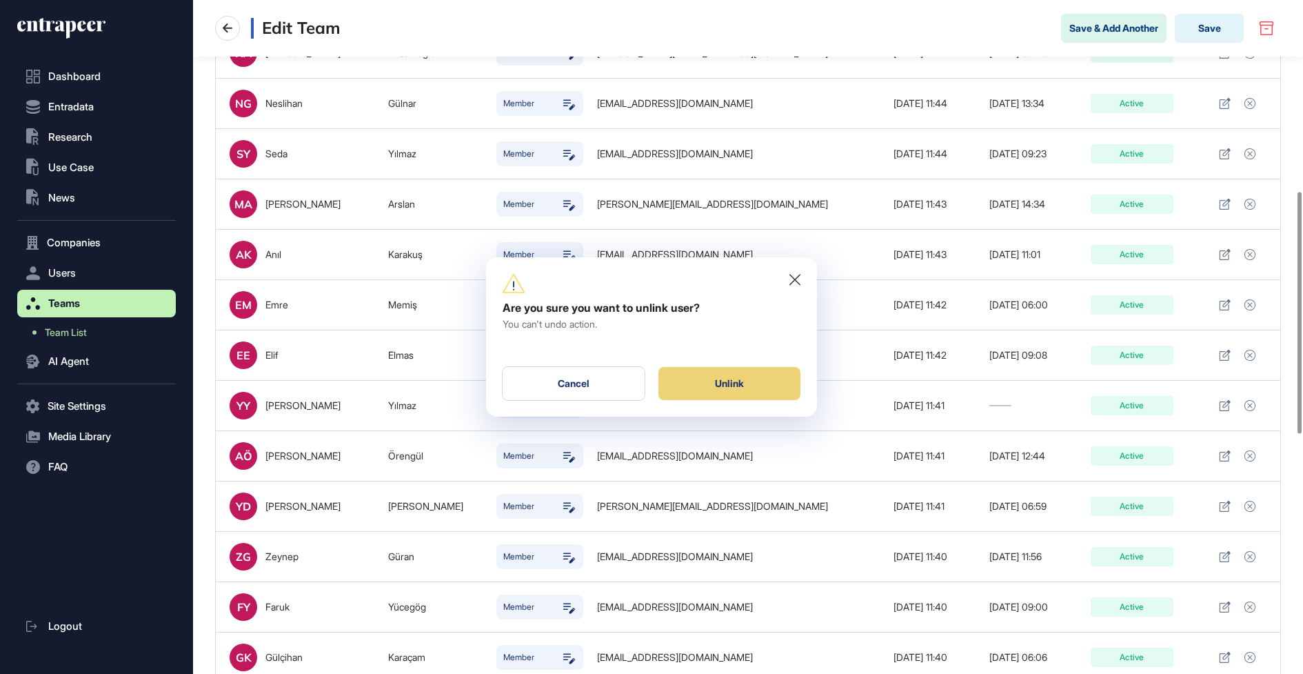
click at [726, 383] on div "Unlink" at bounding box center [730, 383] width 142 height 33
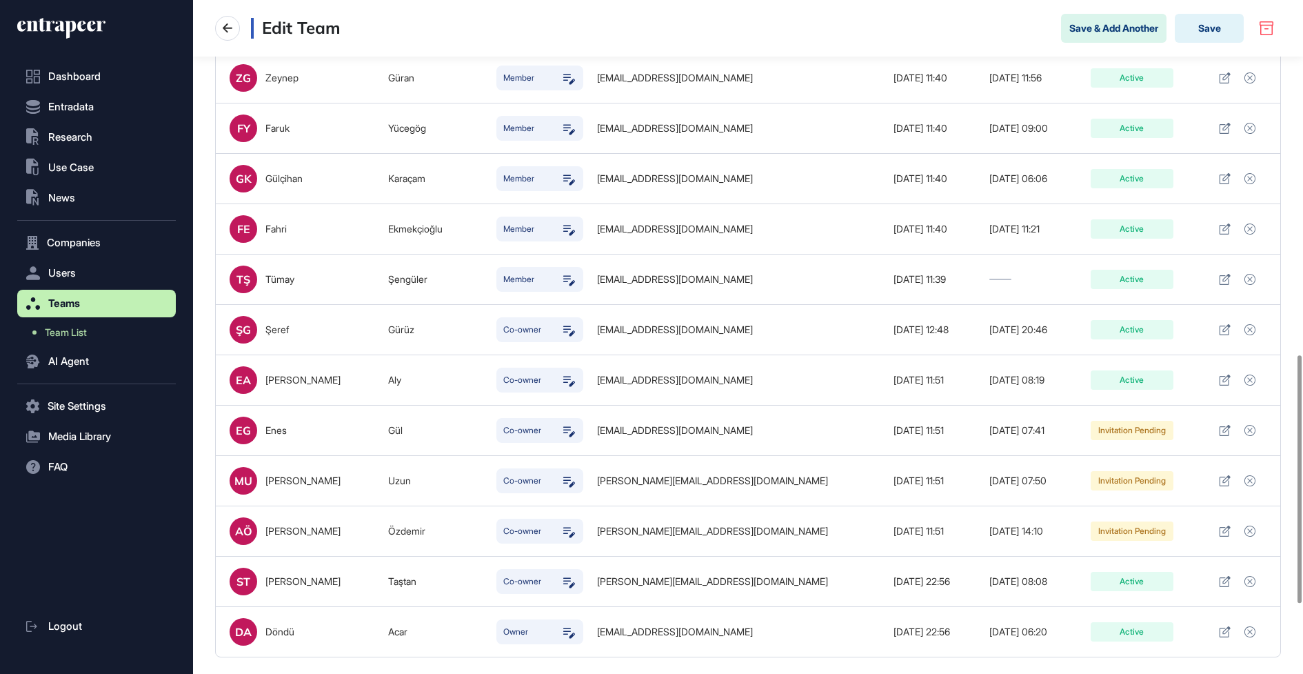
scroll to position [1005, 0]
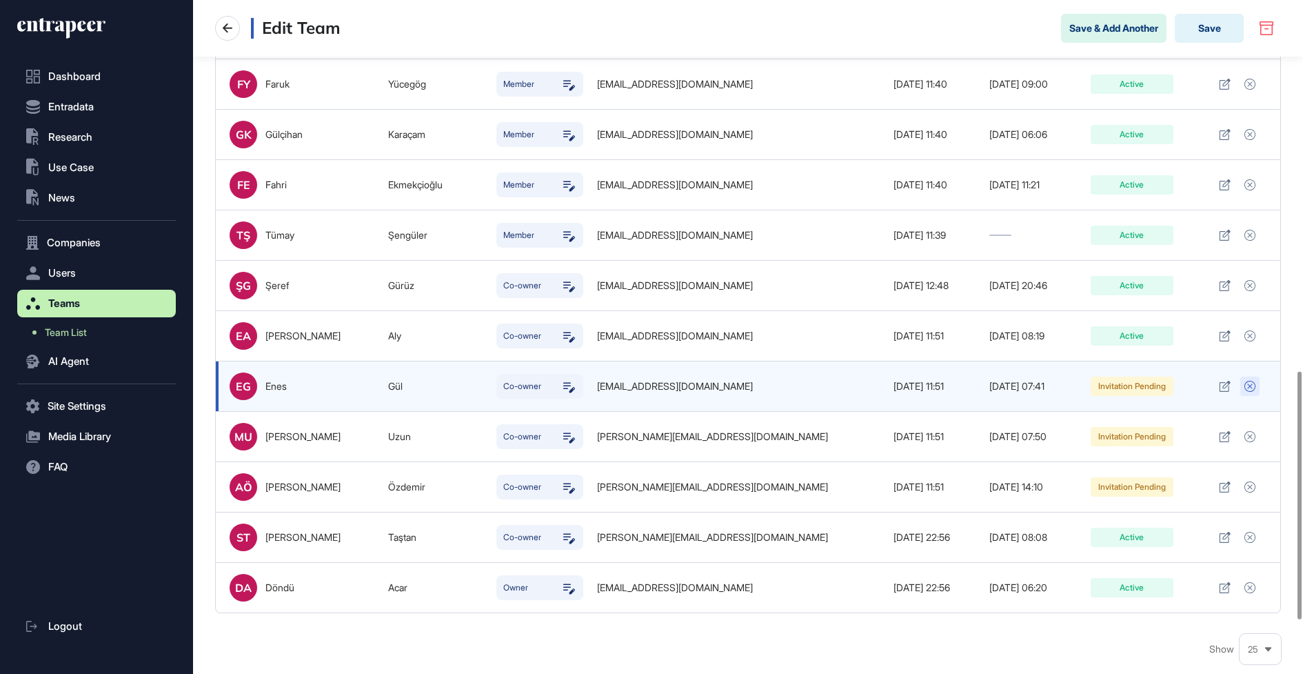
click at [1251, 381] on icon at bounding box center [1250, 386] width 11 height 11
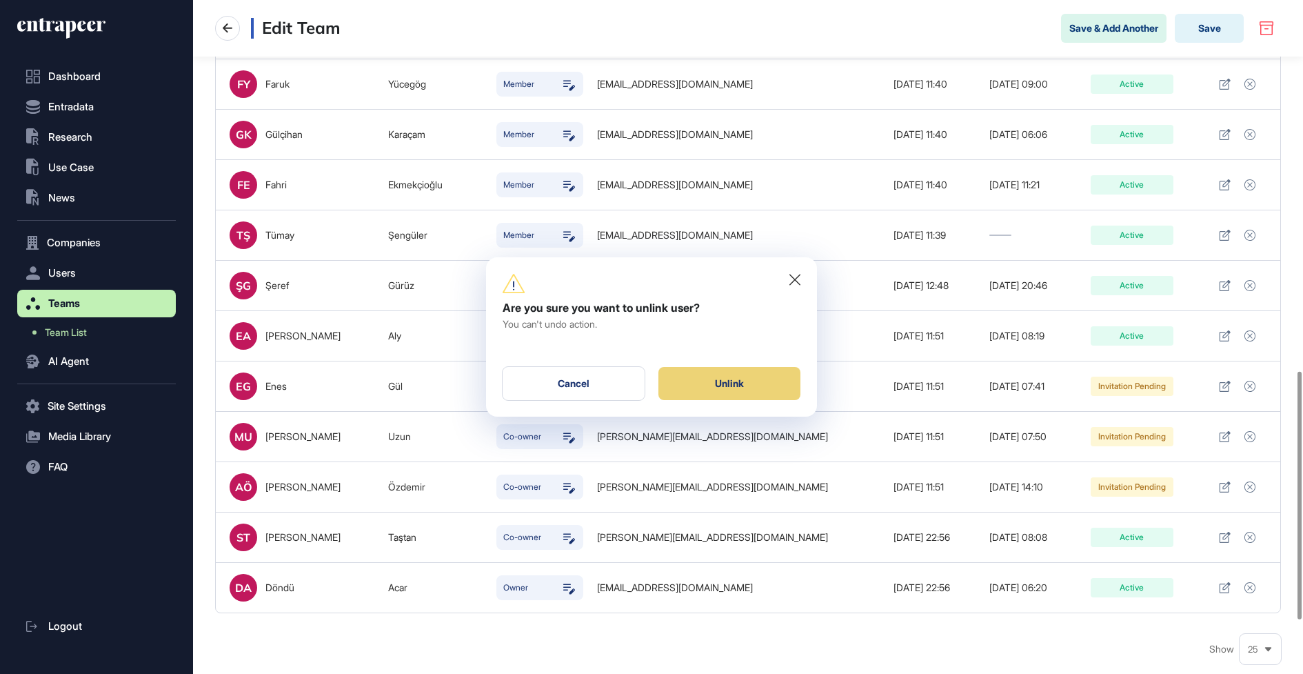
click at [763, 376] on div "Unlink" at bounding box center [730, 383] width 142 height 33
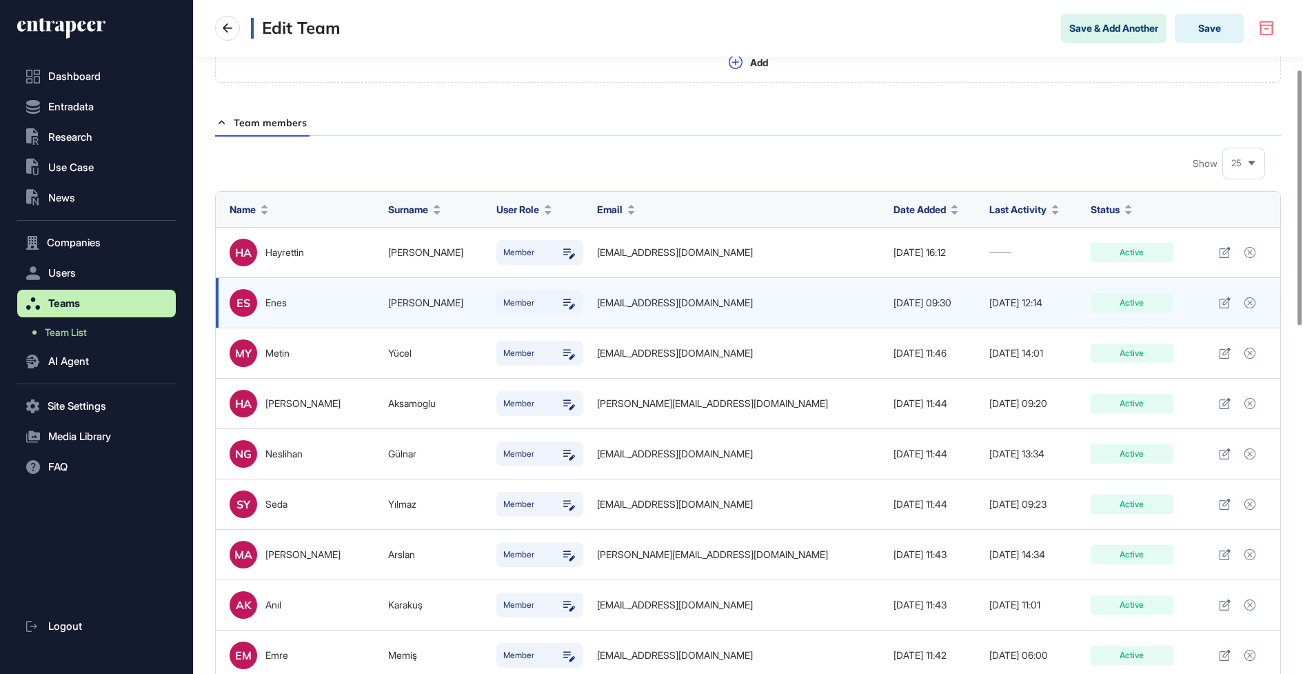
scroll to position [0, 0]
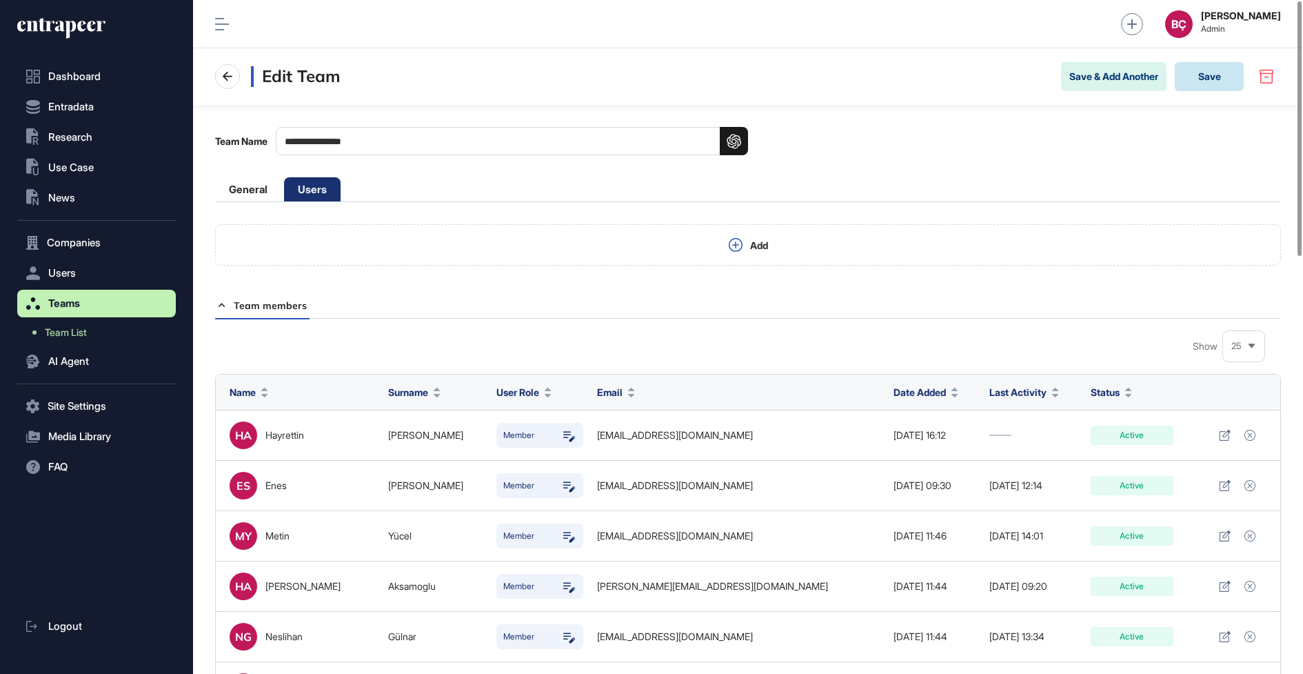
click at [1208, 80] on button "Save" at bounding box center [1209, 76] width 69 height 29
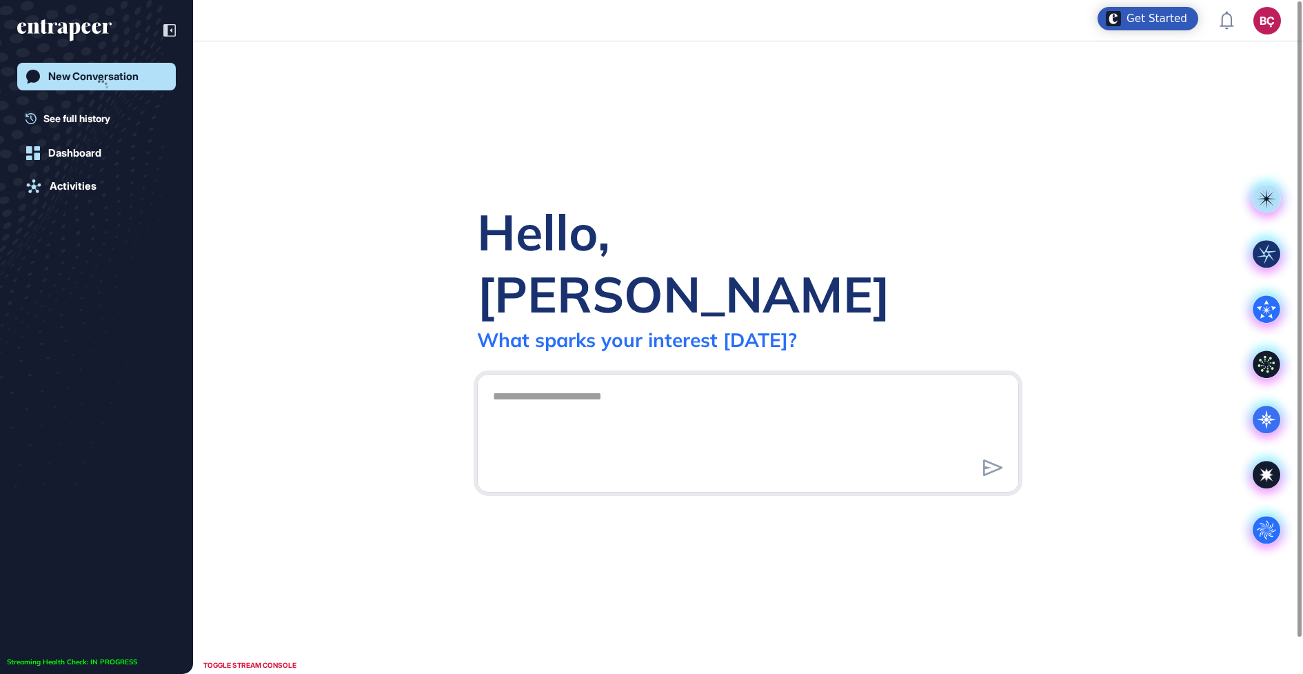
scroll to position [1, 1]
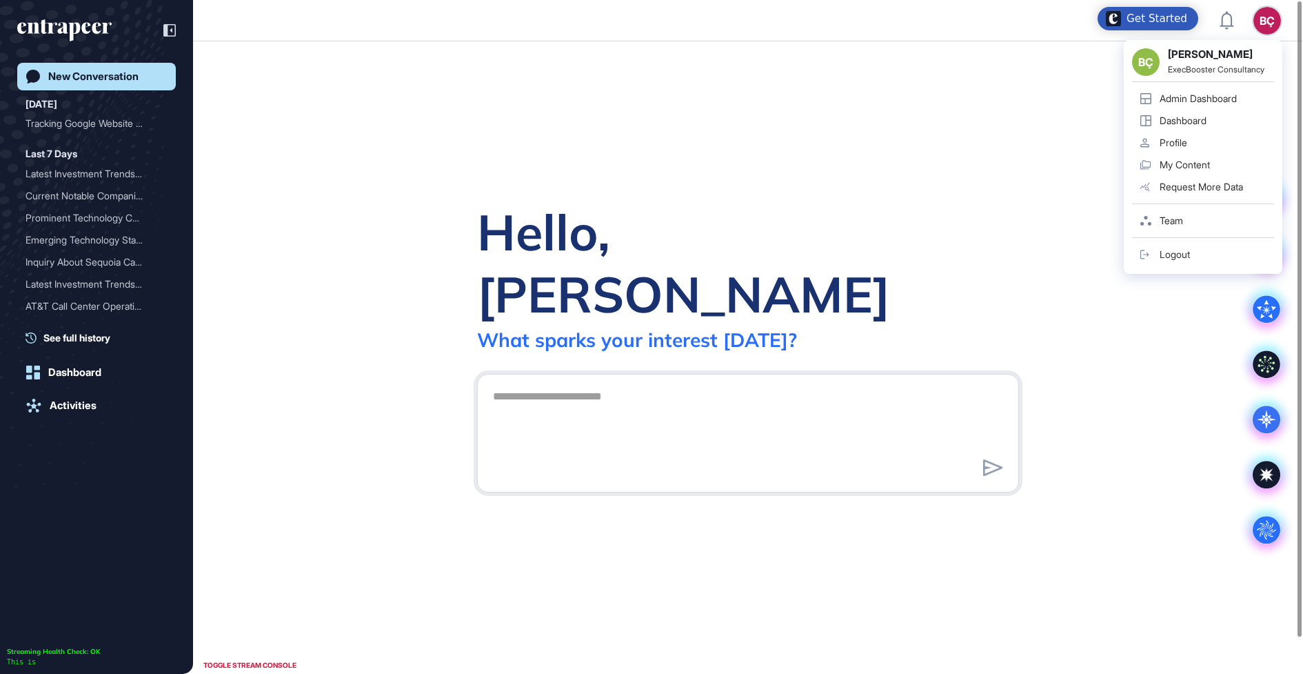
click at [1267, 27] on div "BÇ" at bounding box center [1268, 21] width 28 height 28
click at [1221, 97] on div "Admin Dashboard" at bounding box center [1198, 98] width 77 height 11
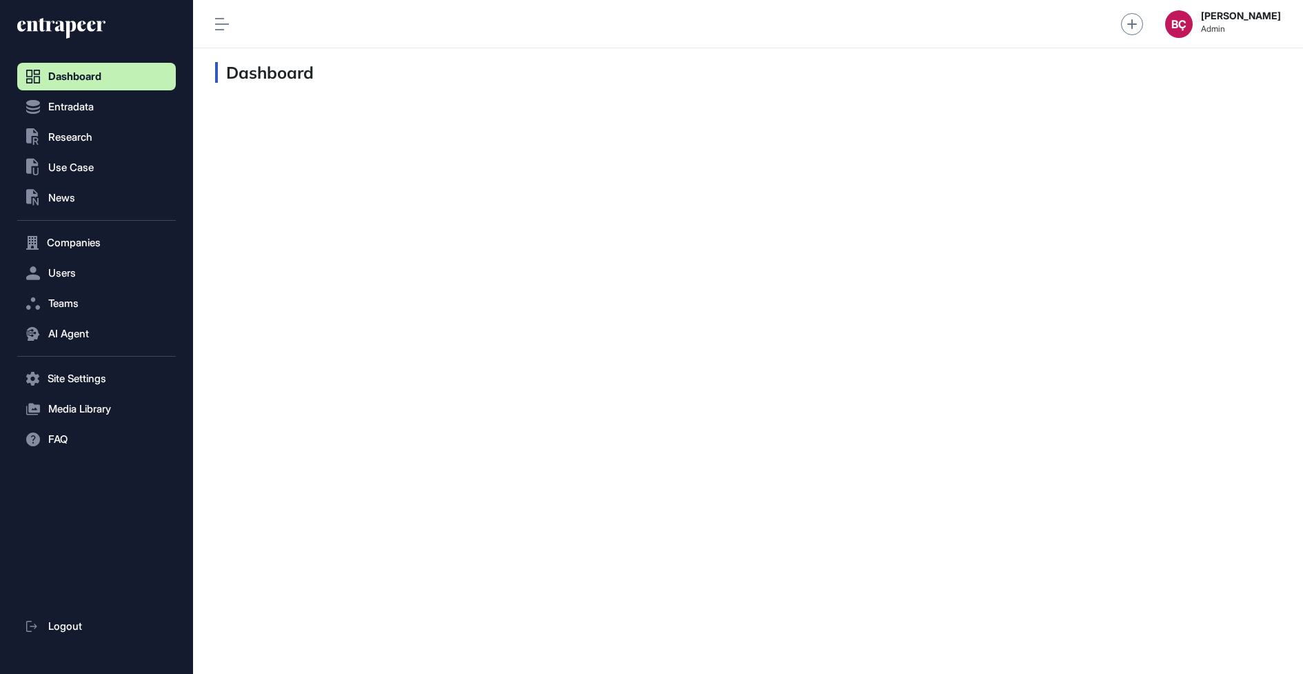
scroll to position [1, 1]
click at [94, 259] on button "Users" at bounding box center [96, 273] width 159 height 28
click at [82, 294] on link "User List" at bounding box center [100, 302] width 152 height 25
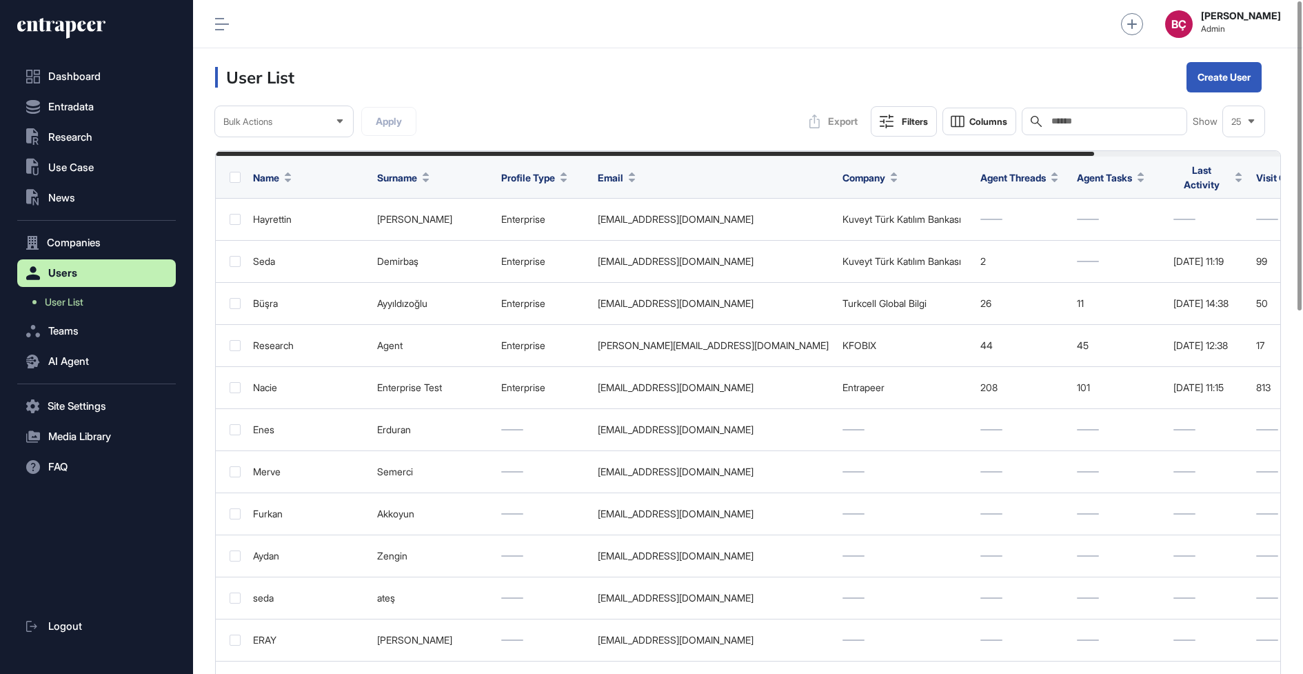
click at [1093, 124] on input "text" at bounding box center [1114, 121] width 128 height 11
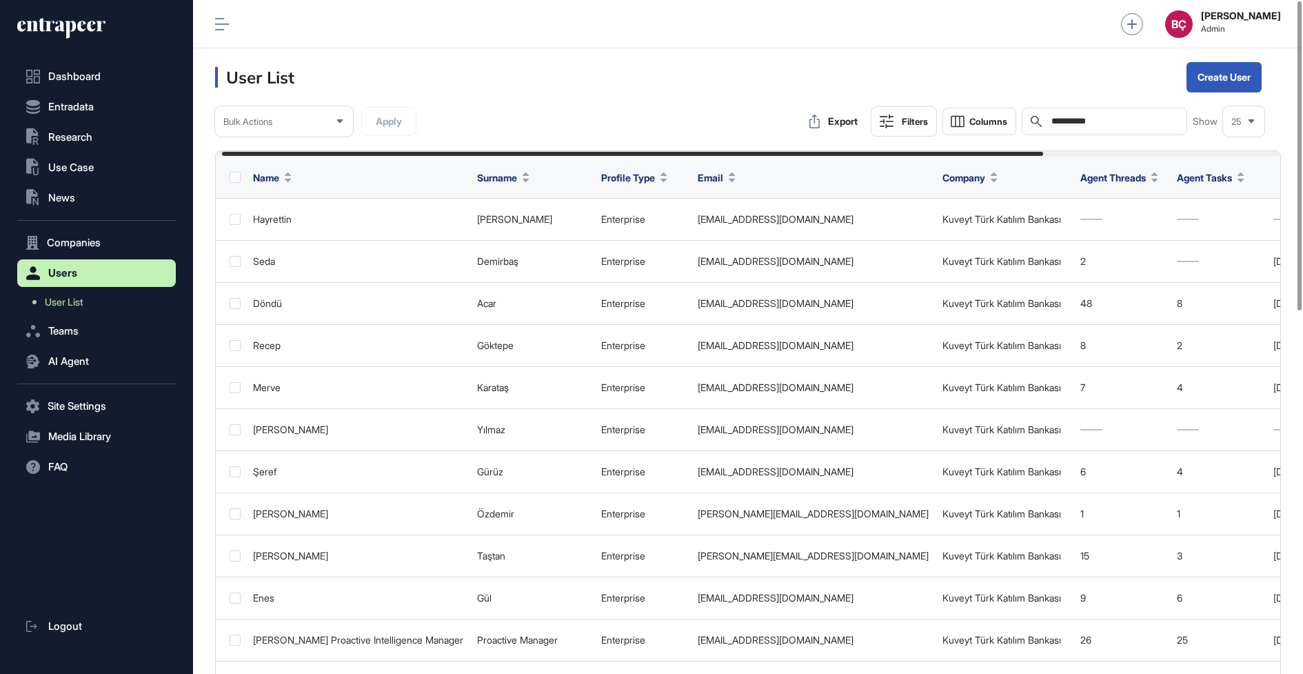
scroll to position [0, 316]
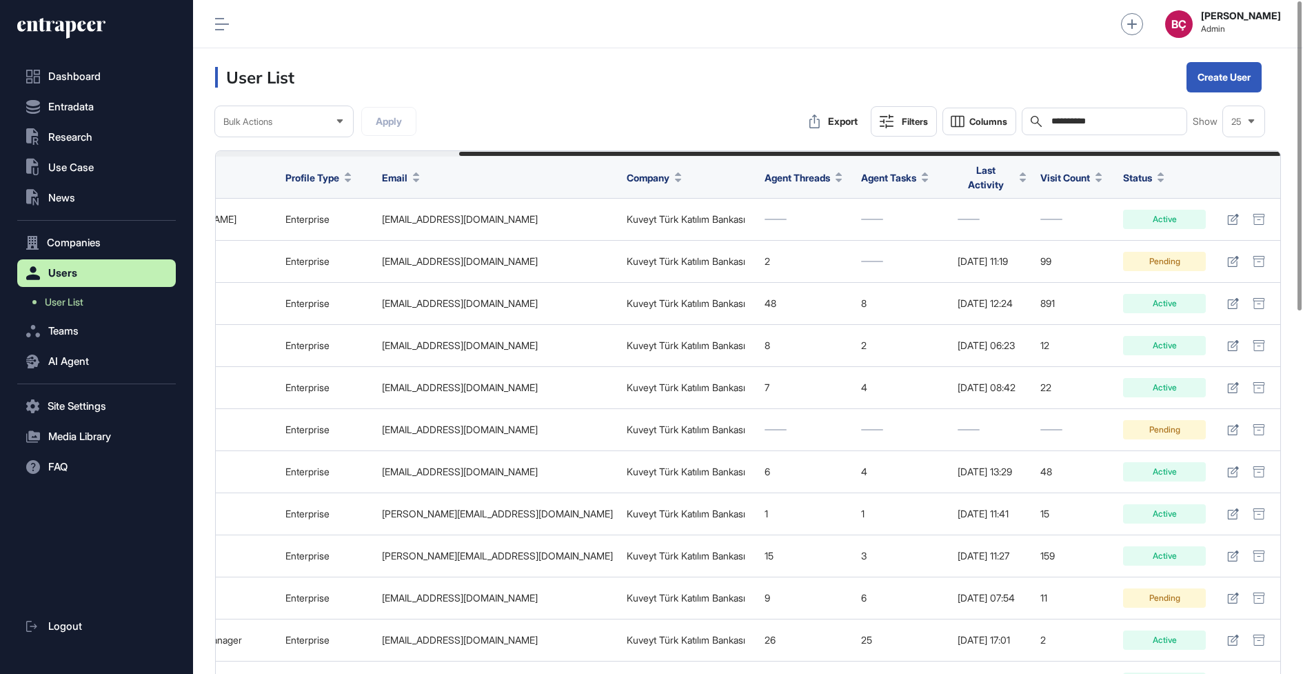
type input "**********"
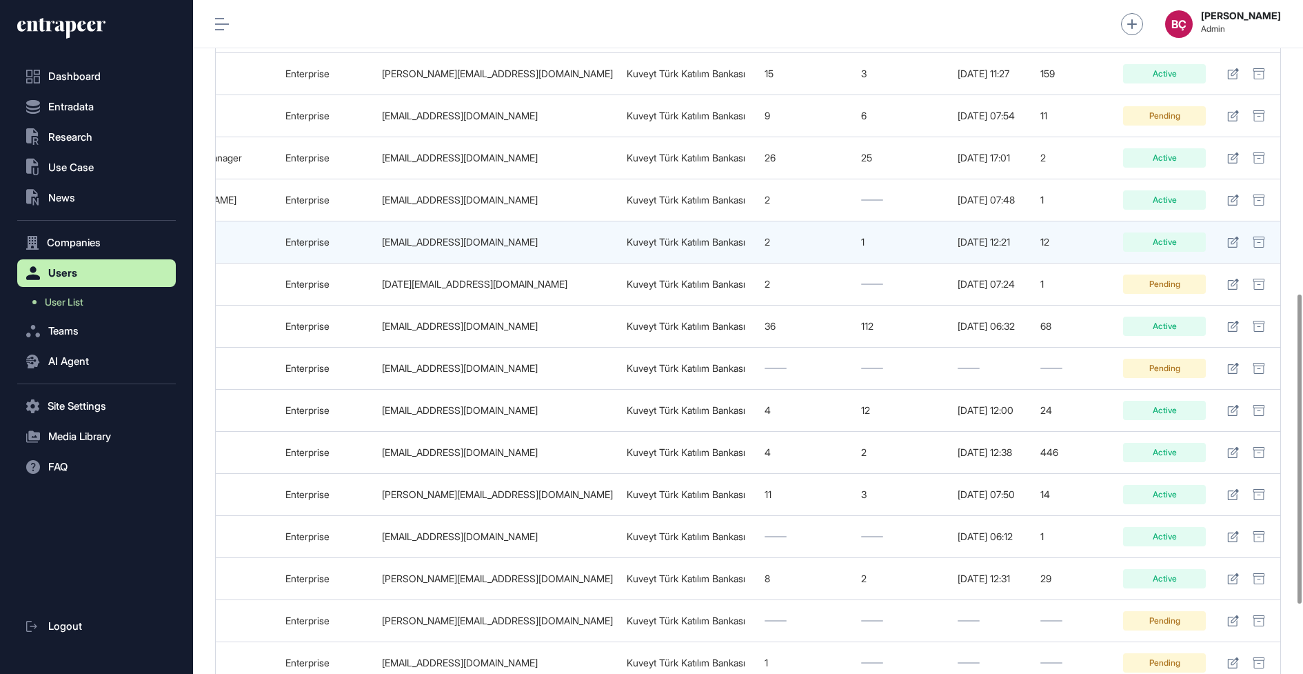
scroll to position [701, 0]
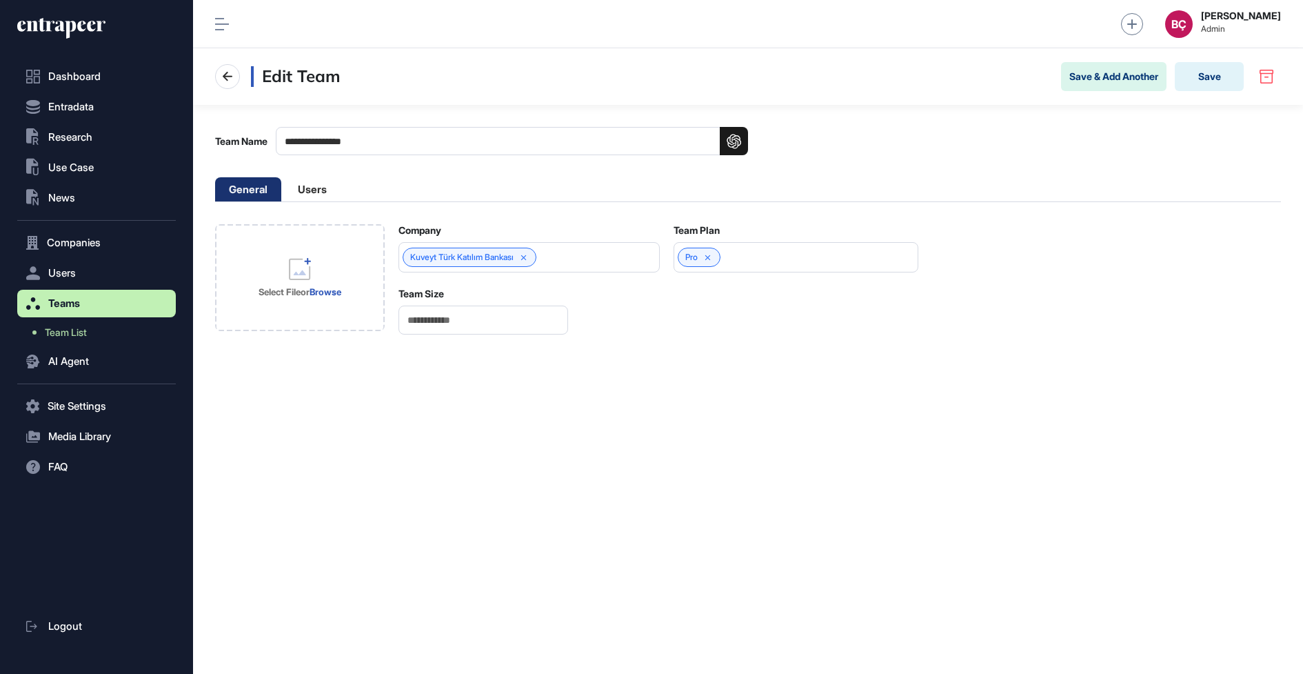
scroll to position [1, 1]
click at [292, 187] on li "Users" at bounding box center [312, 189] width 57 height 24
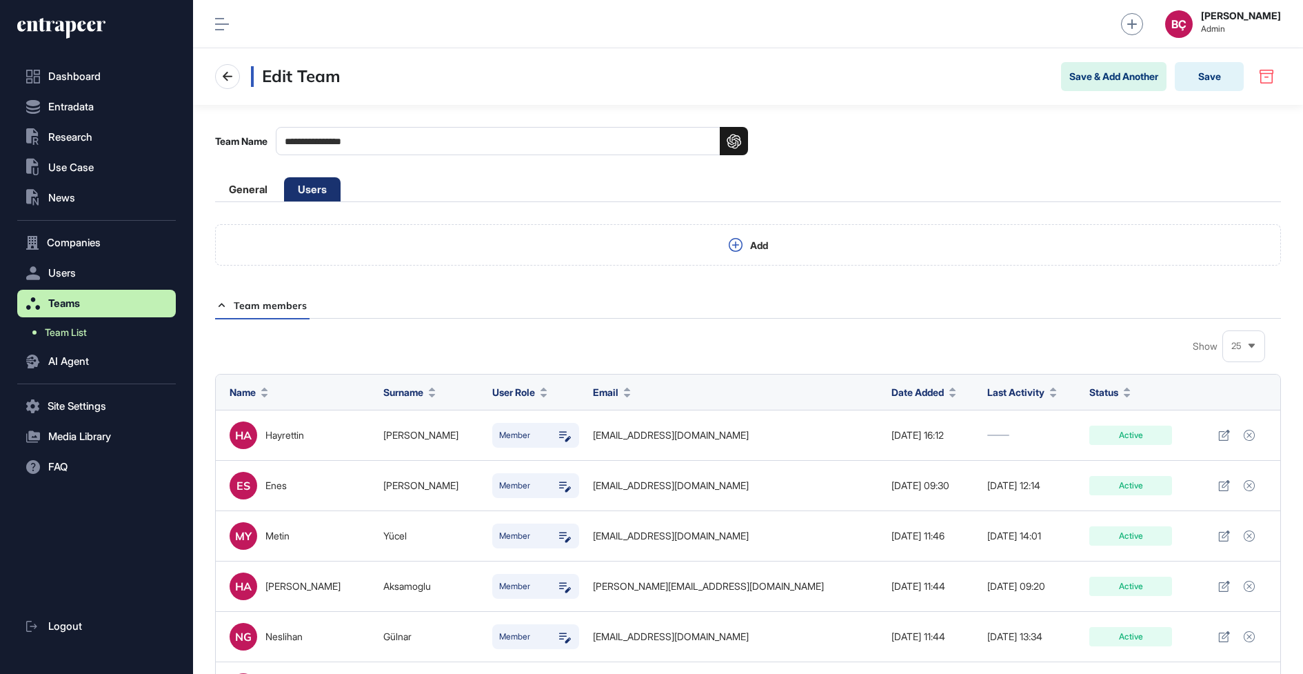
click at [70, 329] on span "Team List" at bounding box center [66, 332] width 42 height 11
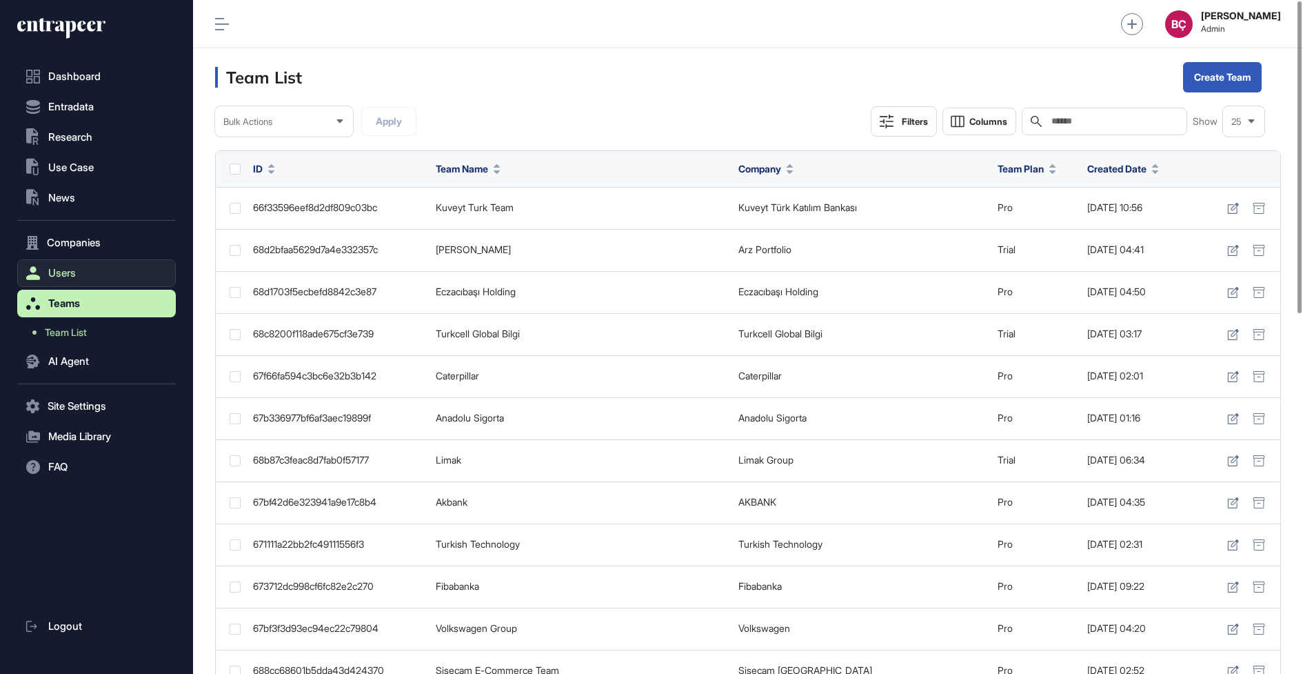
click at [127, 277] on button "Users" at bounding box center [96, 273] width 159 height 28
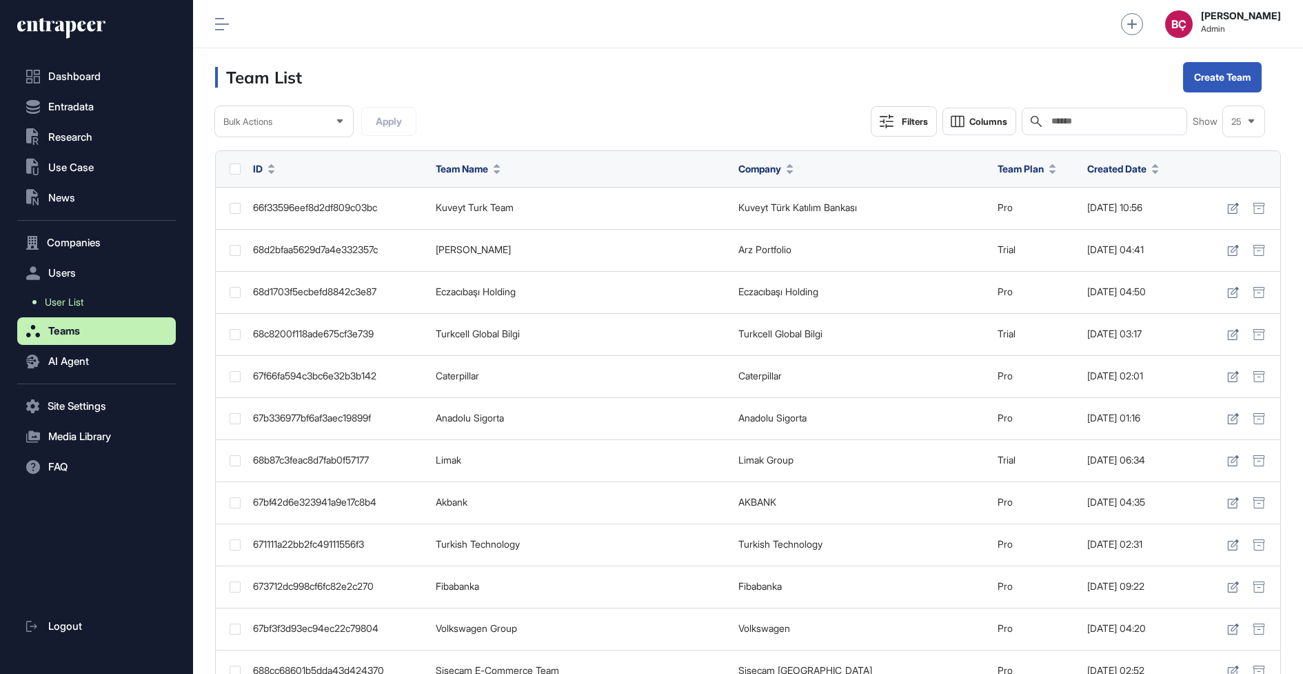
click at [117, 295] on link "User List" at bounding box center [100, 302] width 152 height 25
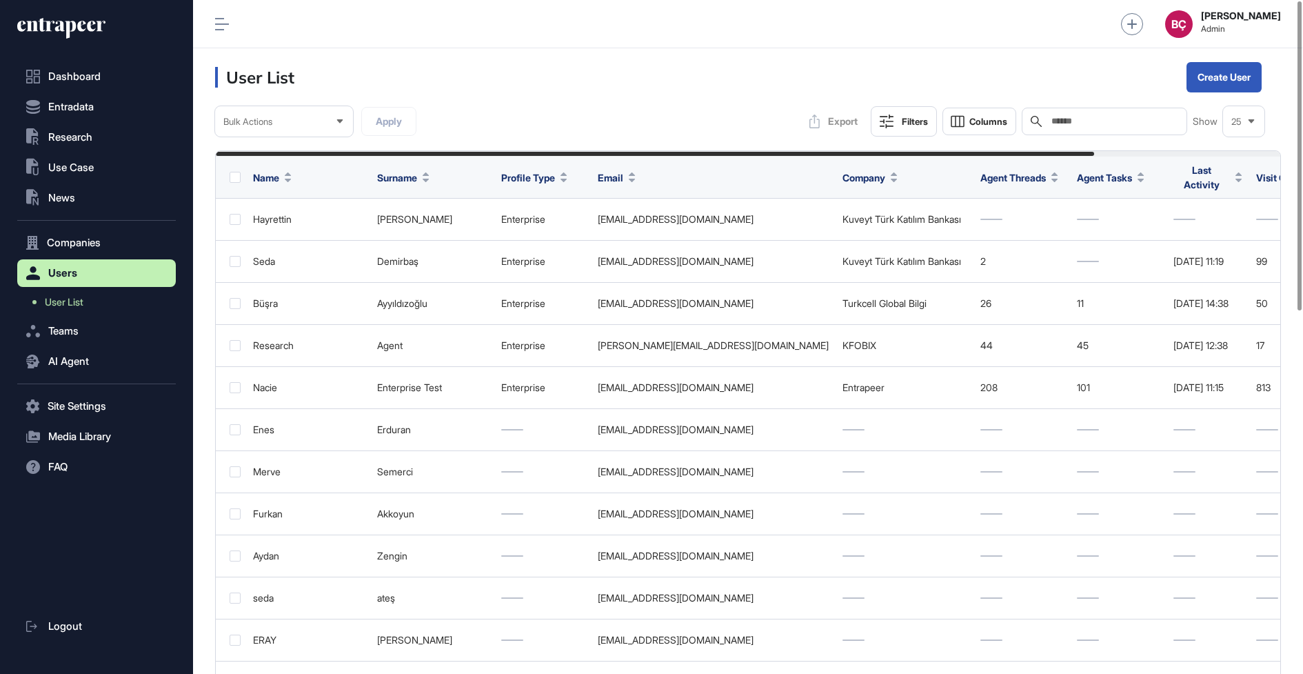
click at [1123, 117] on input "text" at bounding box center [1114, 121] width 128 height 11
type input "*****"
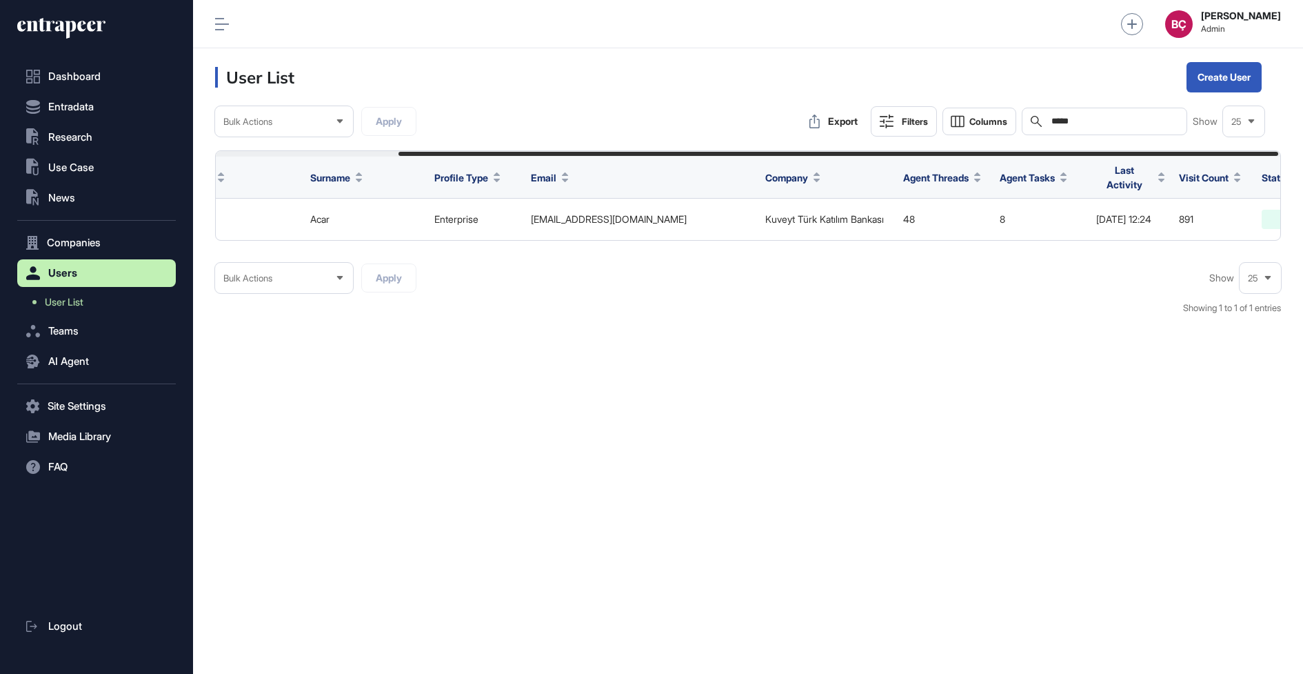
scroll to position [0, 225]
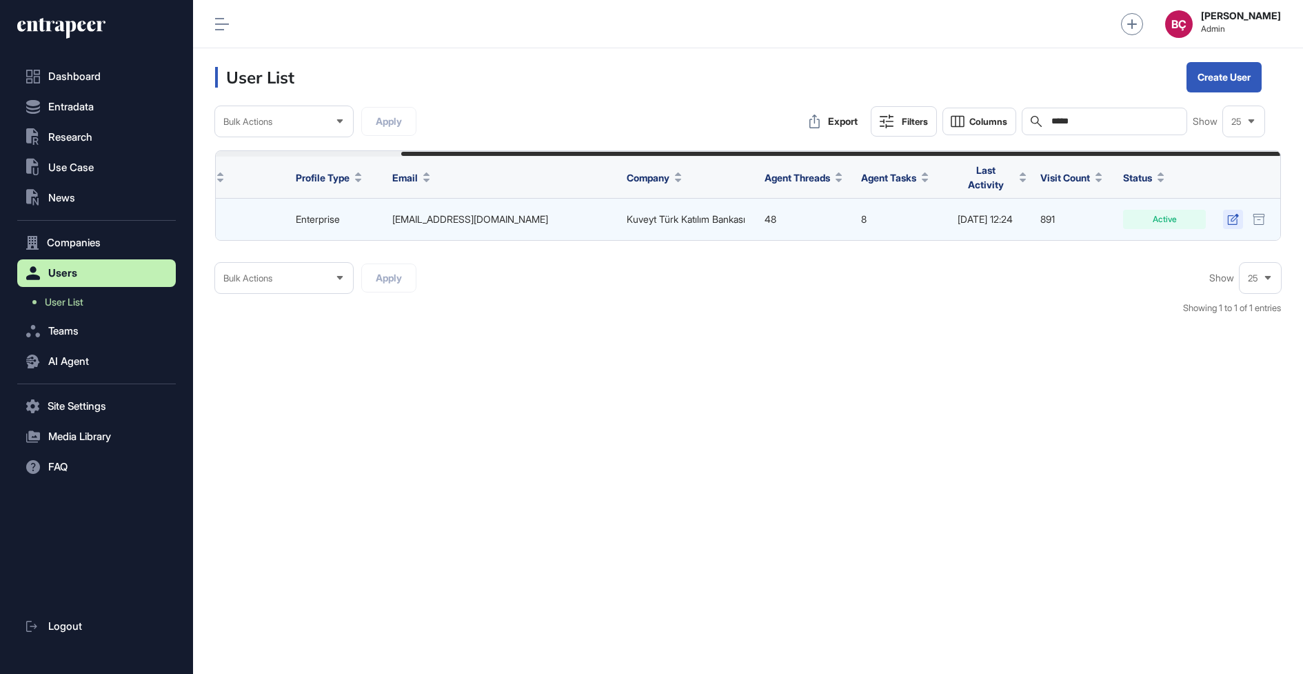
click at [1231, 214] on icon at bounding box center [1233, 219] width 12 height 11
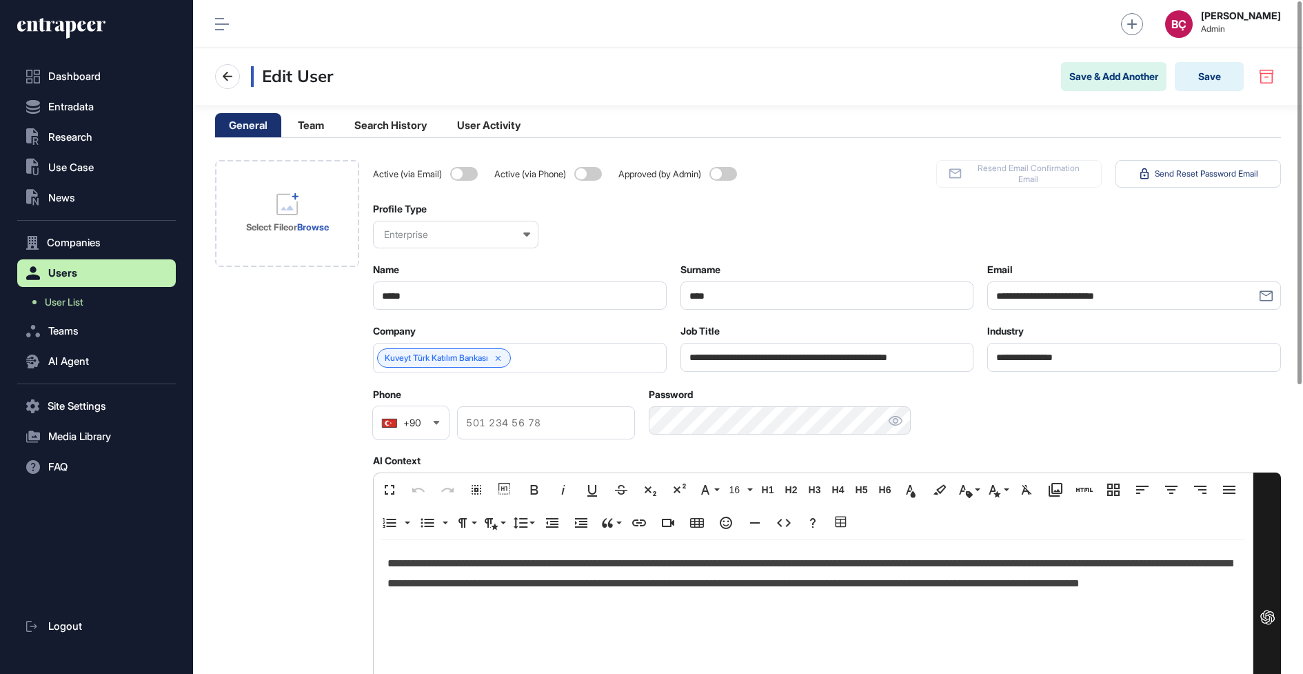
click at [464, 305] on input "*****" at bounding box center [520, 295] width 294 height 28
type input "**********"
click at [1192, 73] on button "Save" at bounding box center [1209, 76] width 69 height 29
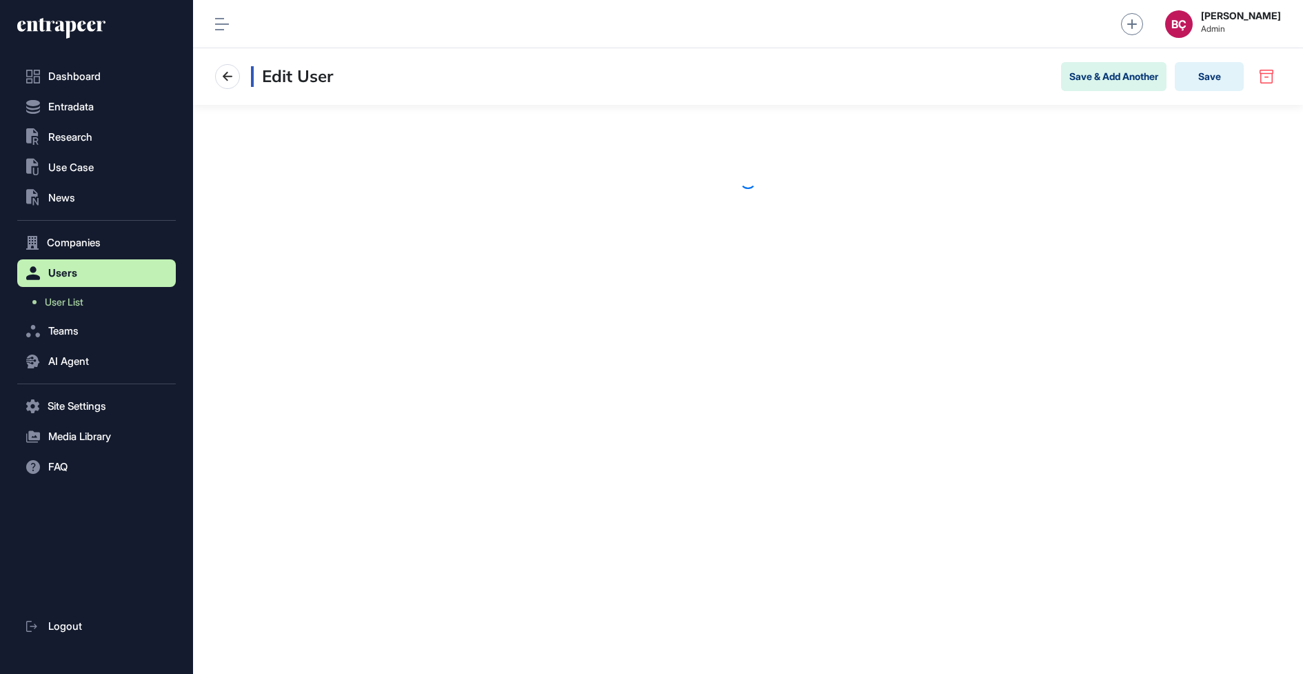
scroll to position [1, 1]
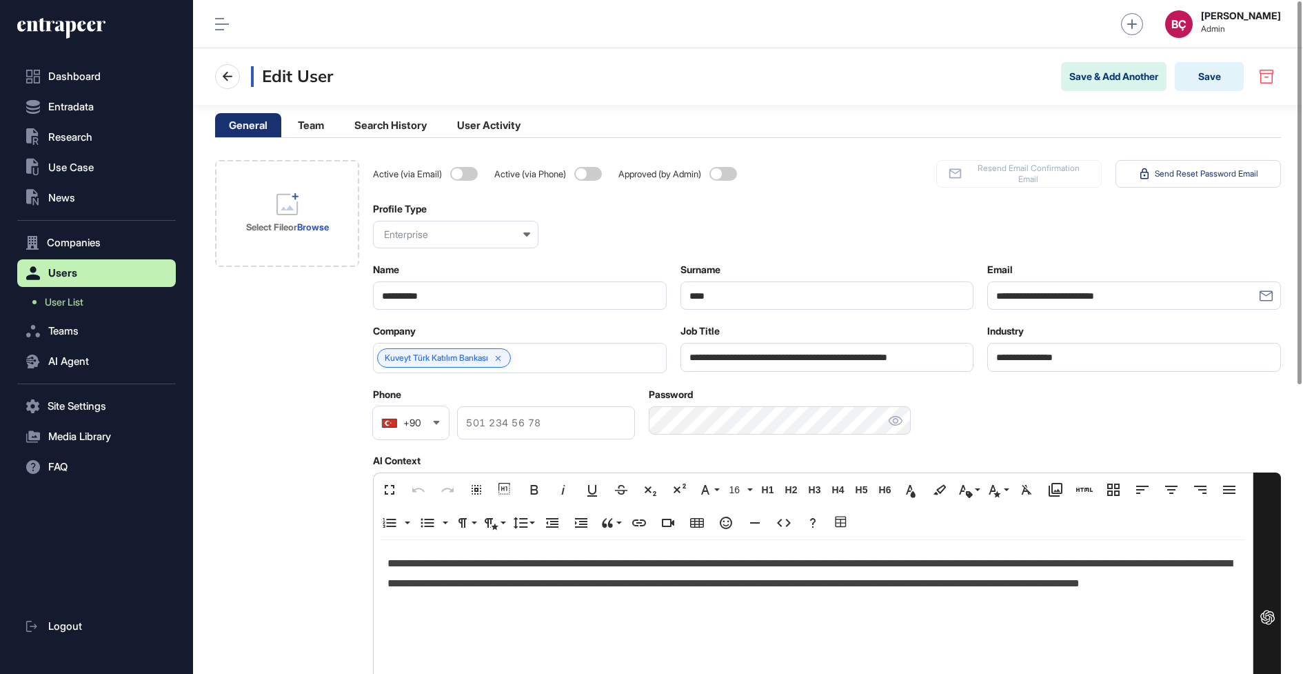
click at [39, 34] on icon at bounding box center [61, 28] width 88 height 22
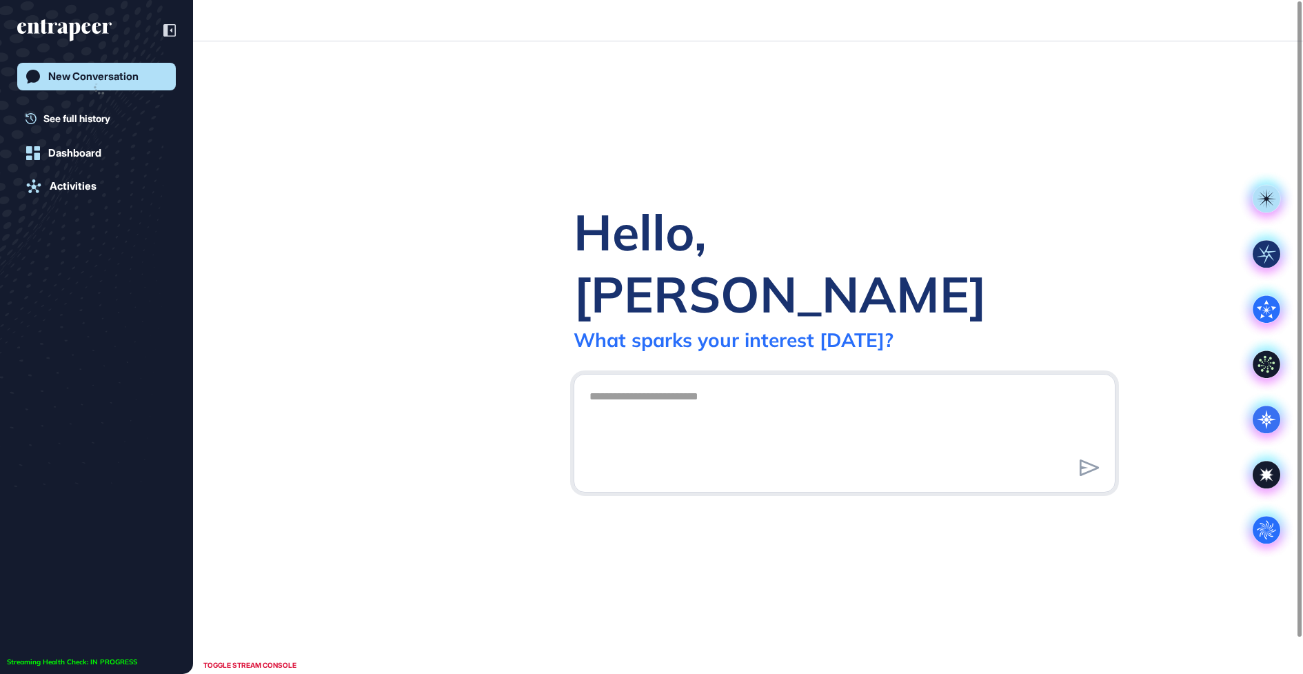
scroll to position [1, 1]
